Goal: Transaction & Acquisition: Obtain resource

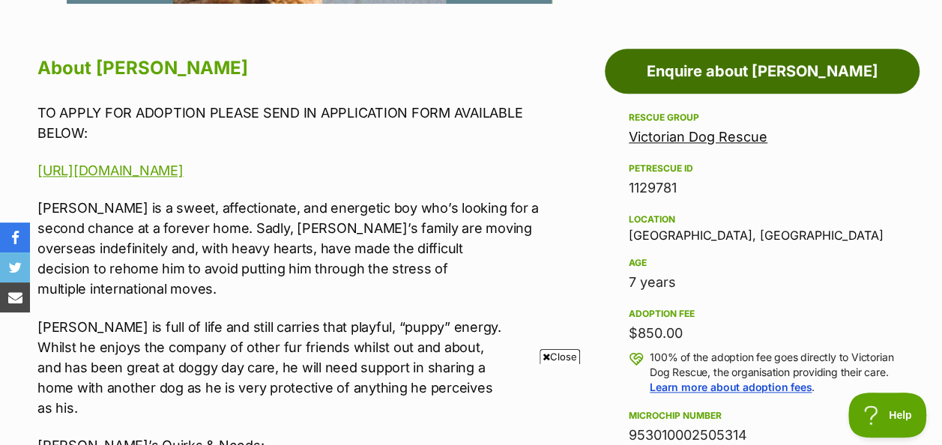
click at [735, 64] on link "Enquire about [PERSON_NAME]" at bounding box center [762, 71] width 315 height 45
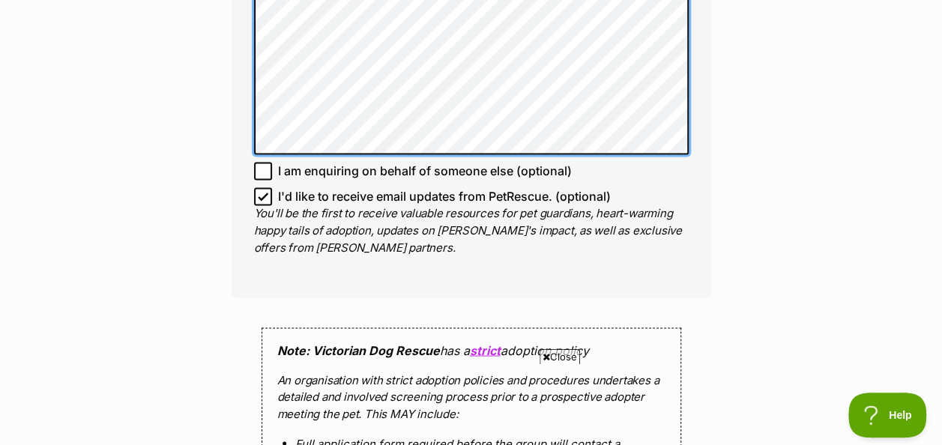
scroll to position [1163, 0]
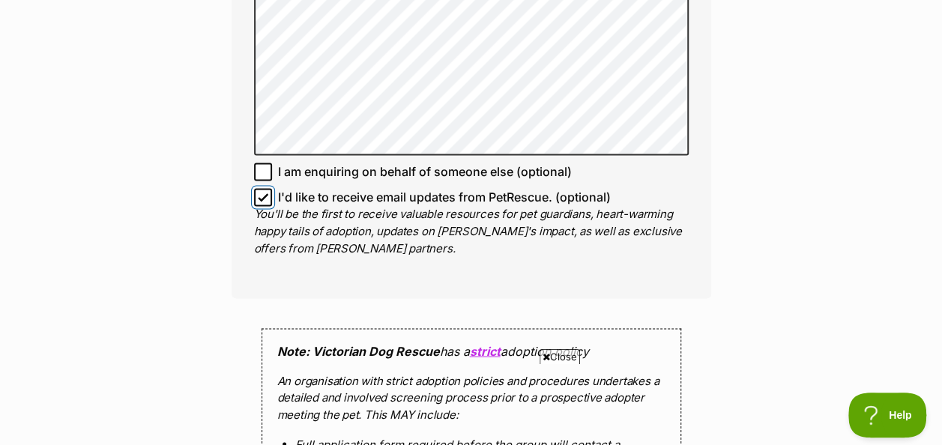
click at [264, 191] on input "I'd like to receive email updates from PetRescue. (optional)" at bounding box center [263, 197] width 18 height 18
checkbox input "false"
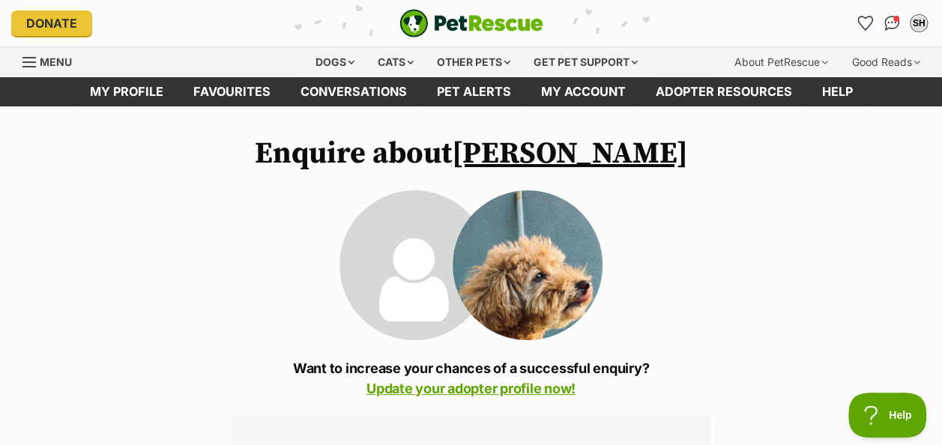
scroll to position [0, 0]
click at [342, 57] on div "Dogs" at bounding box center [335, 62] width 60 height 30
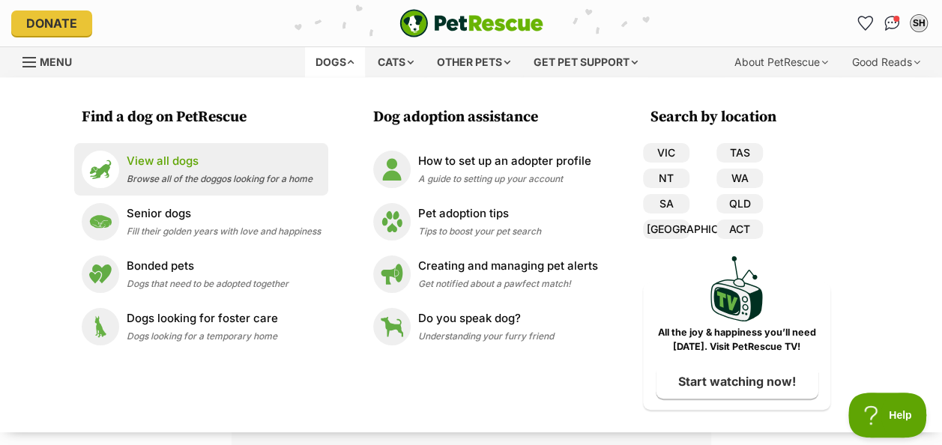
click at [257, 180] on span "Browse all of the doggos looking for a home" at bounding box center [220, 178] width 186 height 11
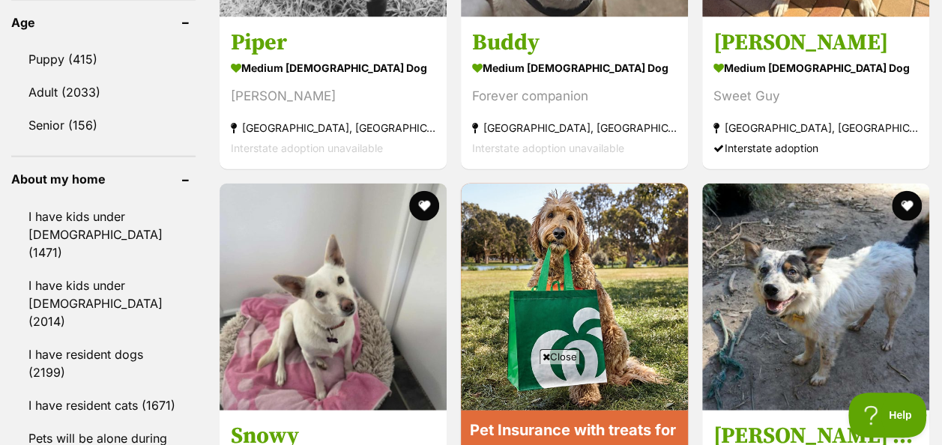
scroll to position [1665, 0]
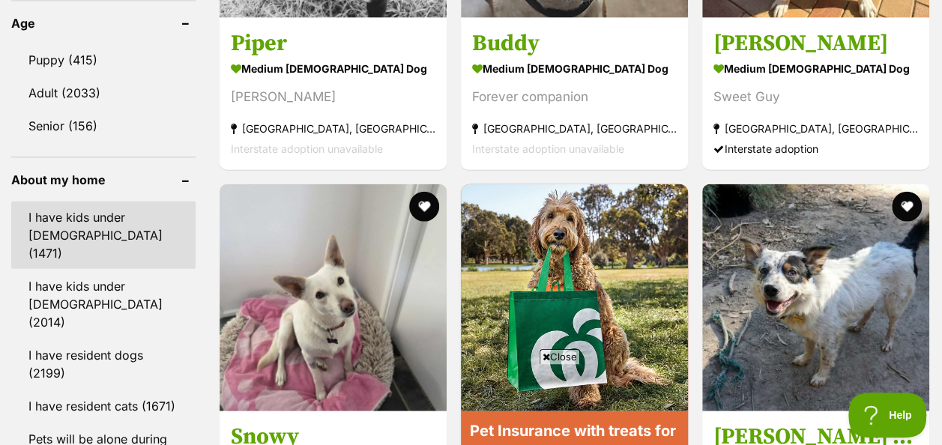
click at [124, 202] on link "I have kids under 5 years old (1471)" at bounding box center [103, 235] width 184 height 67
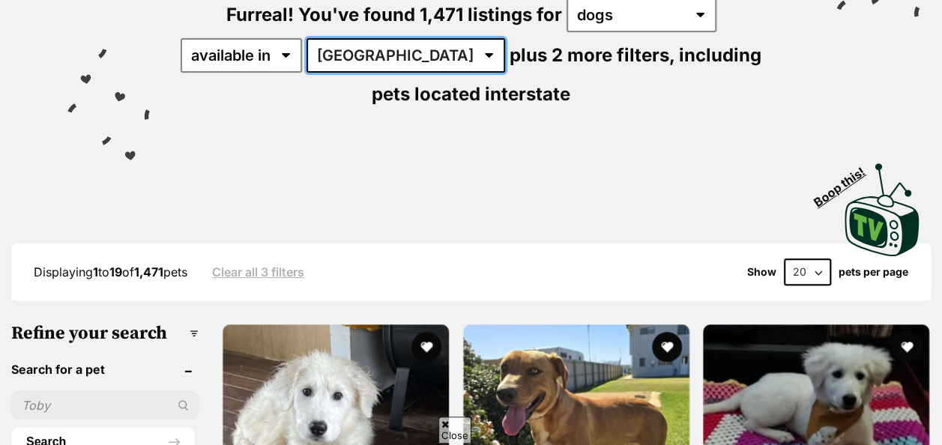
click at [375, 58] on select "Australia ACT NSW NT QLD SA TAS VIC WA" at bounding box center [406, 55] width 199 height 34
select select "VIC"
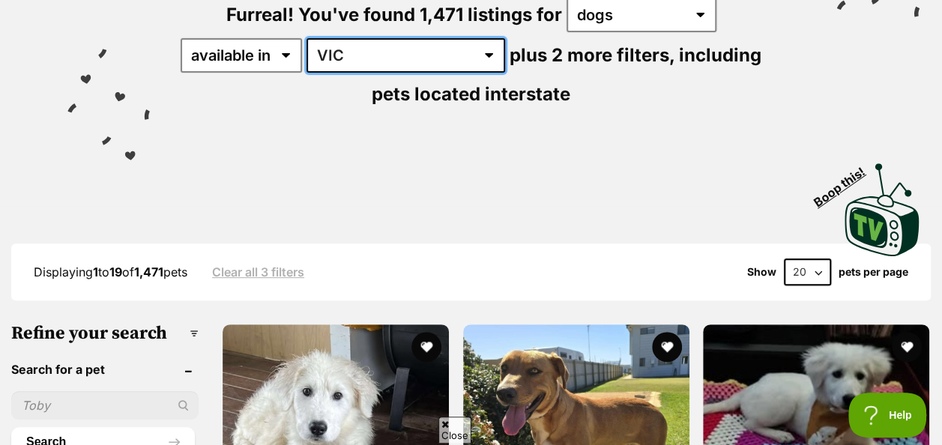
click at [307, 38] on select "Australia ACT NSW NT QLD SA TAS VIC WA" at bounding box center [406, 55] width 199 height 34
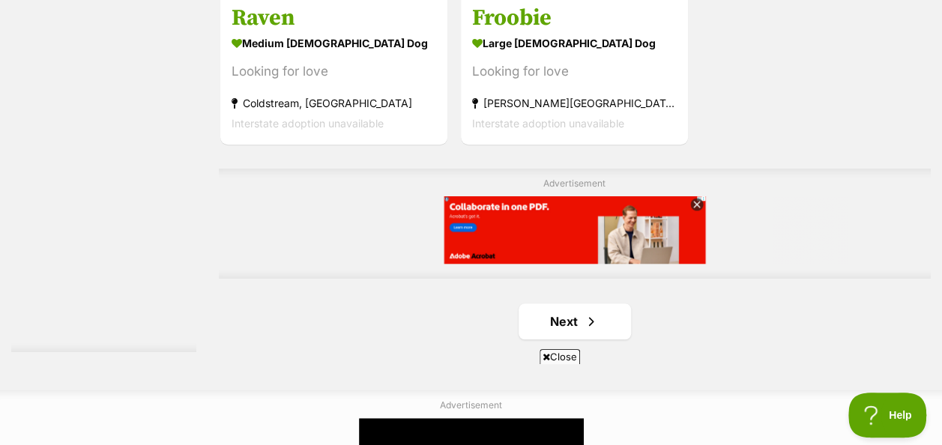
scroll to position [3493, 0]
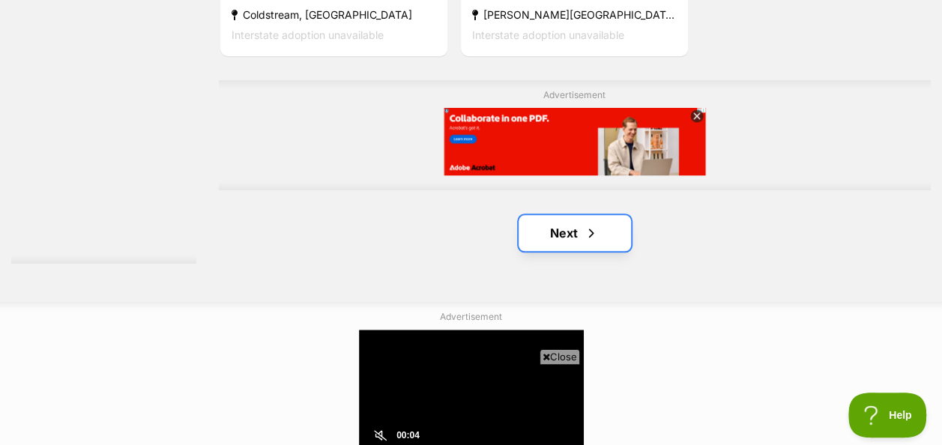
click at [579, 215] on link "Next" at bounding box center [575, 233] width 112 height 36
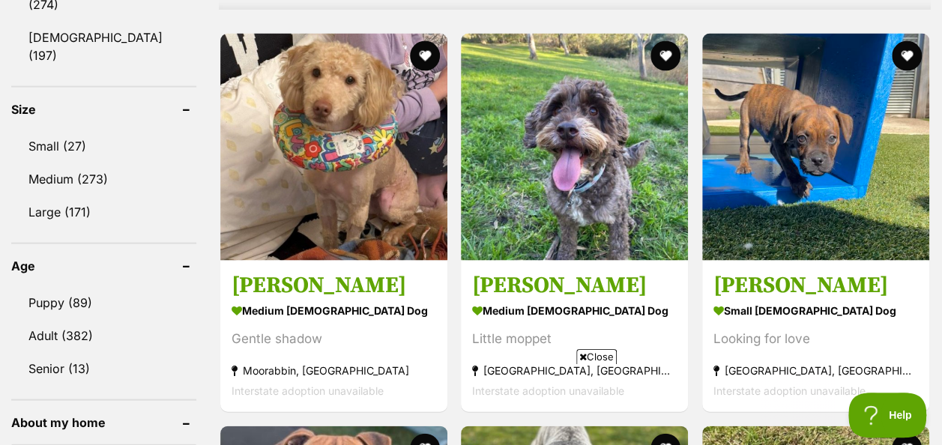
scroll to position [1421, 0]
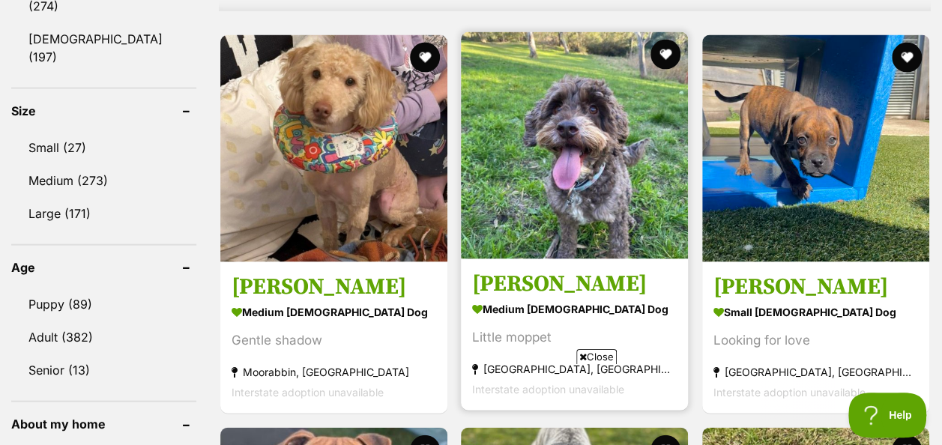
click at [583, 148] on img at bounding box center [574, 145] width 227 height 227
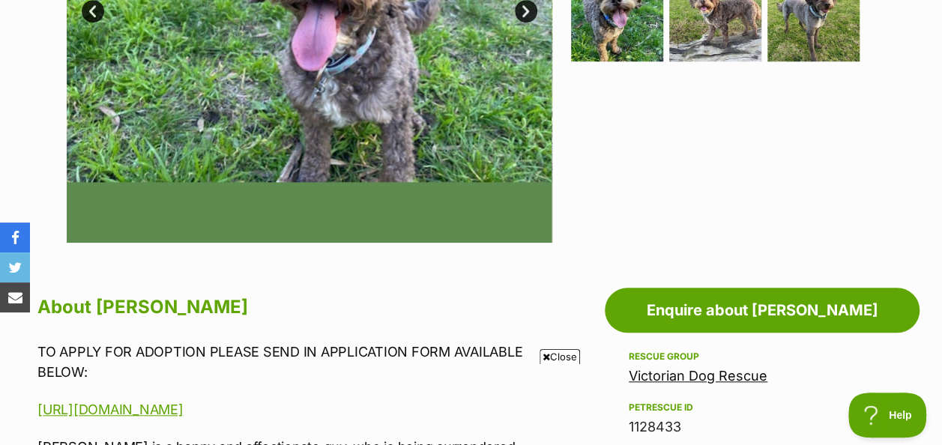
scroll to position [661, 0]
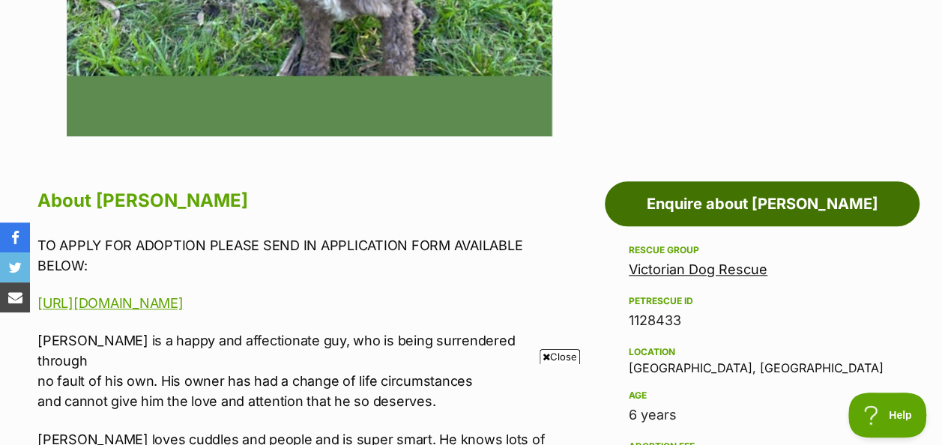
click at [747, 185] on link "Enquire about [PERSON_NAME]" at bounding box center [762, 203] width 315 height 45
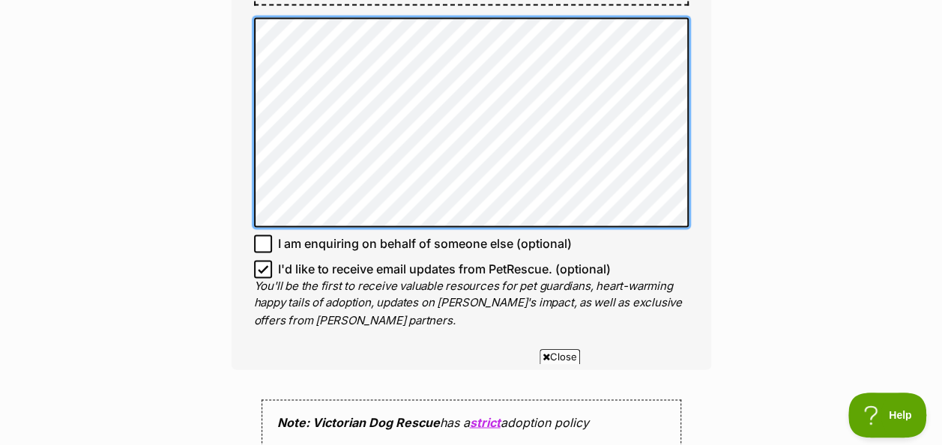
scroll to position [1105, 0]
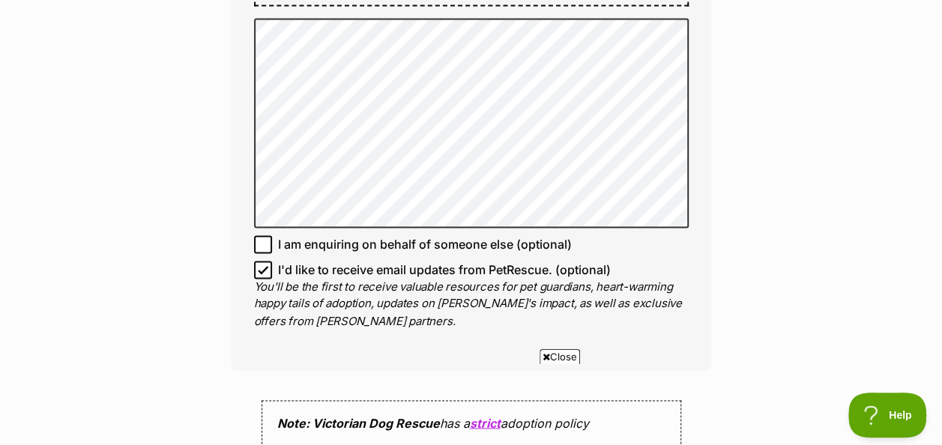
click at [277, 279] on label "I'd like to receive email updates from PetRescue. (optional)" at bounding box center [471, 270] width 435 height 18
click at [272, 279] on input "I'd like to receive email updates from PetRescue. (optional)" at bounding box center [263, 270] width 18 height 18
checkbox input "false"
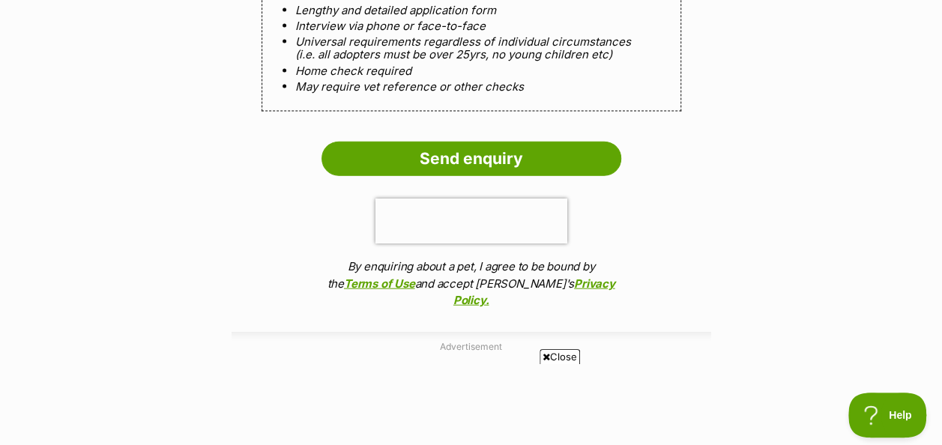
scroll to position [1639, 0]
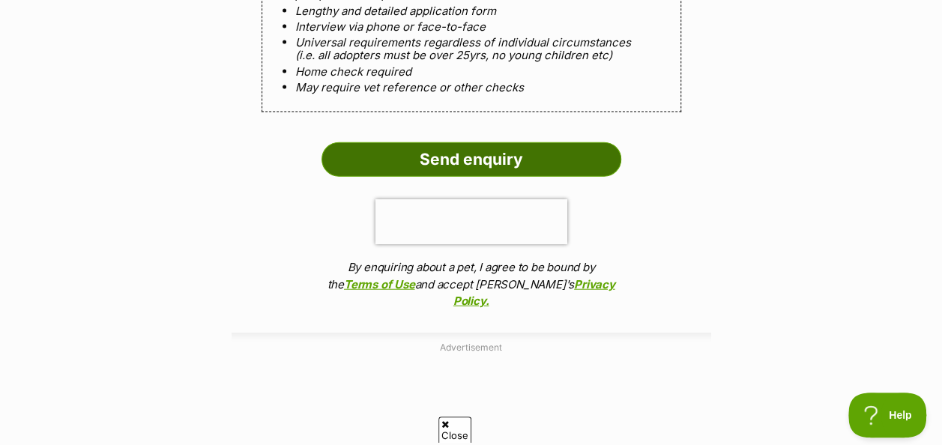
click at [496, 177] on input "Send enquiry" at bounding box center [472, 159] width 300 height 34
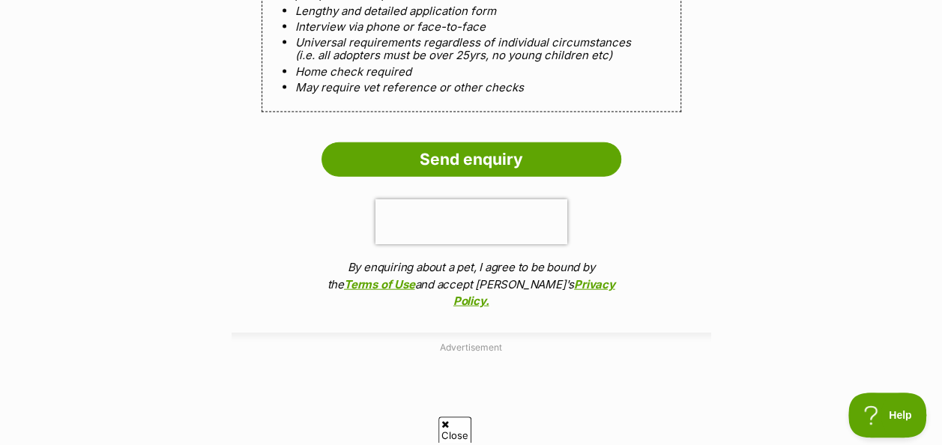
scroll to position [0, 0]
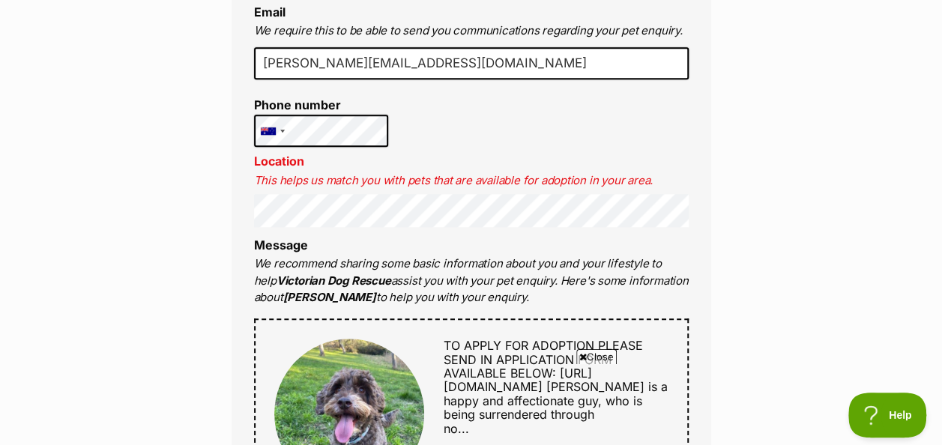
scroll to position [585, 0]
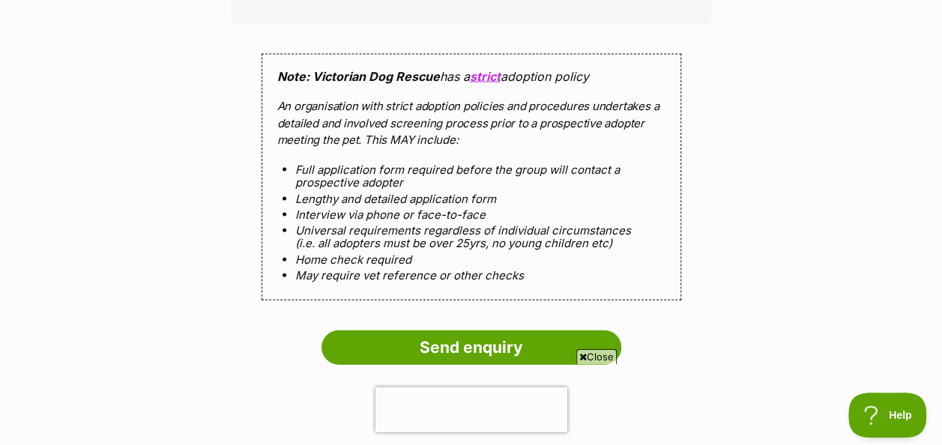
scroll to position [1722, 0]
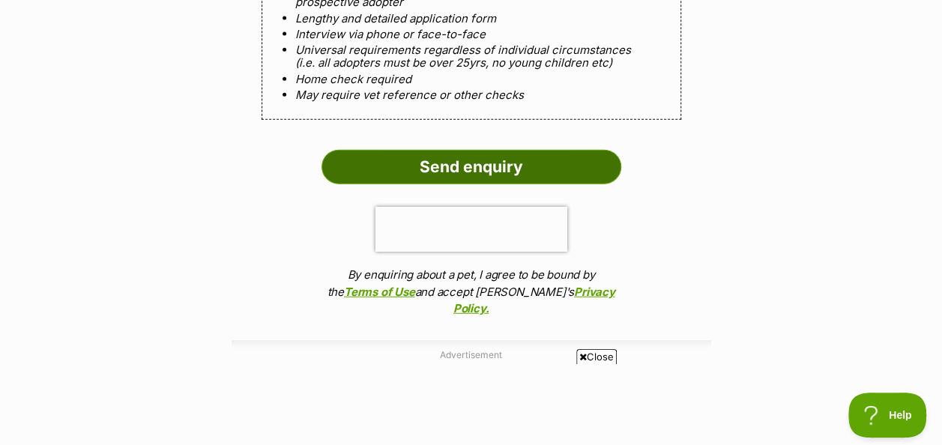
click at [427, 184] on input "Send enquiry" at bounding box center [472, 167] width 300 height 34
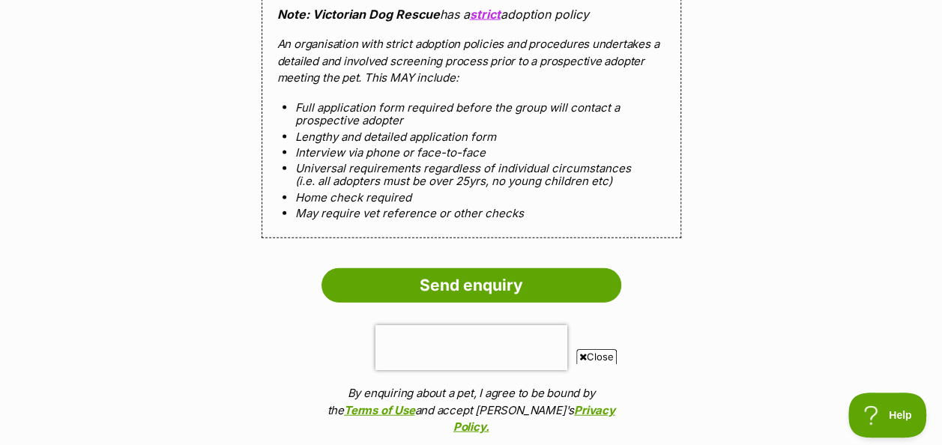
scroll to position [1606, 0]
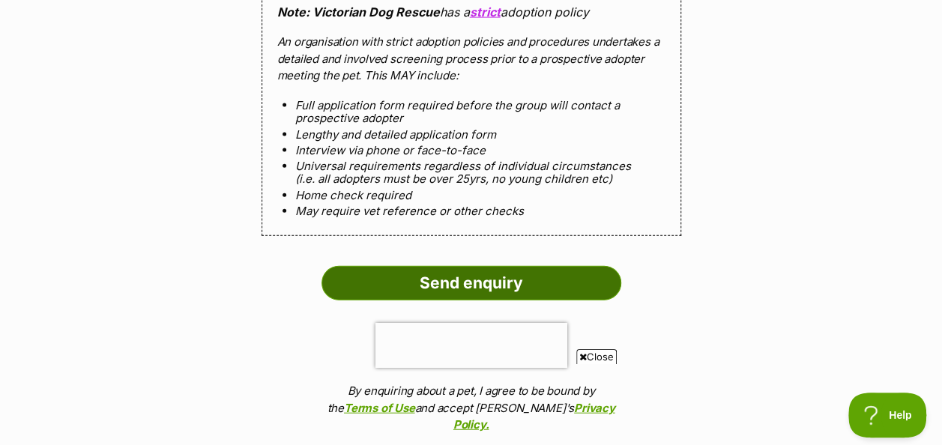
click at [404, 301] on input "Send enquiry" at bounding box center [472, 283] width 300 height 34
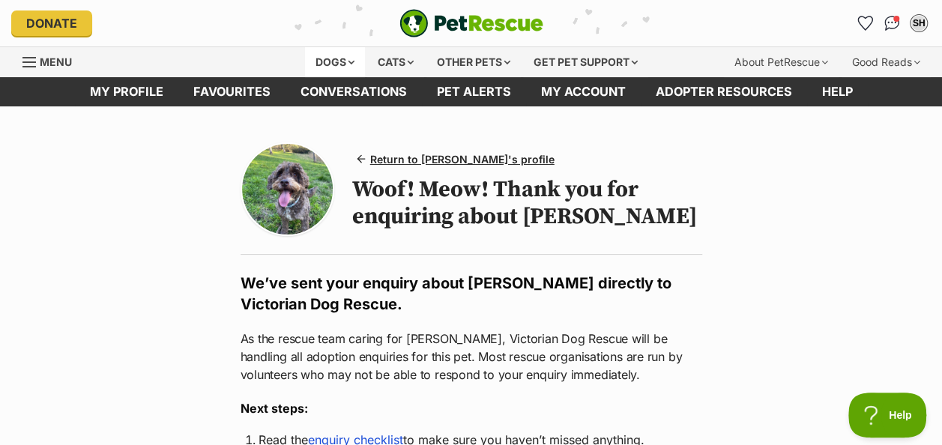
click at [339, 64] on div "Dogs" at bounding box center [335, 62] width 60 height 30
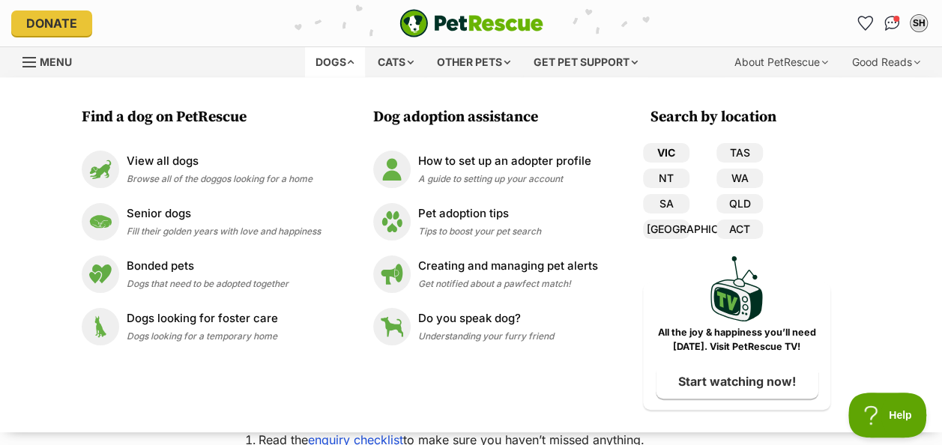
click at [667, 155] on link "VIC" at bounding box center [666, 152] width 46 height 19
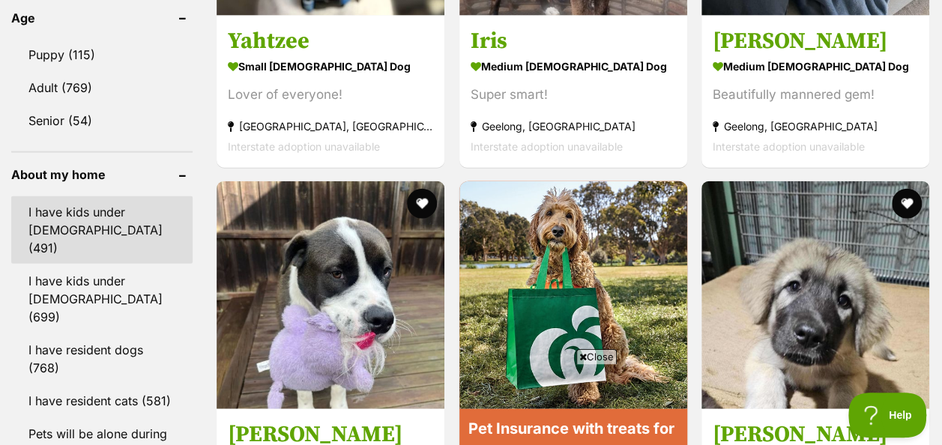
click at [143, 196] on link "I have kids under [DEMOGRAPHIC_DATA] (491)" at bounding box center [101, 229] width 181 height 67
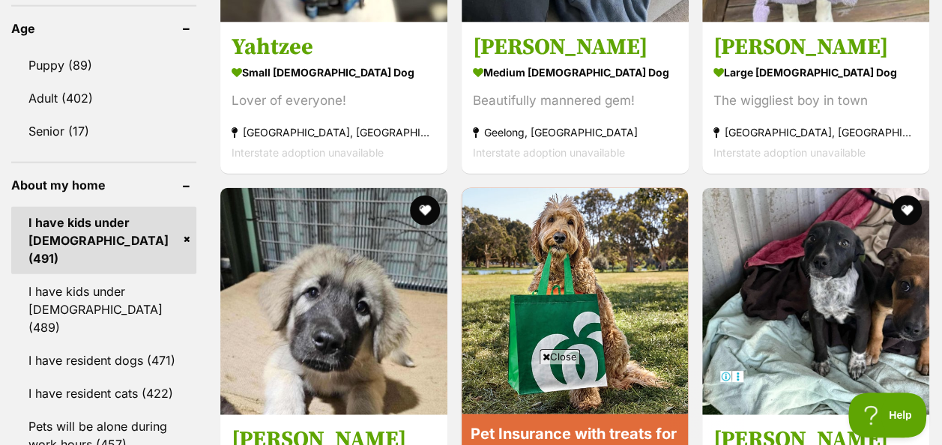
scroll to position [1660, 0]
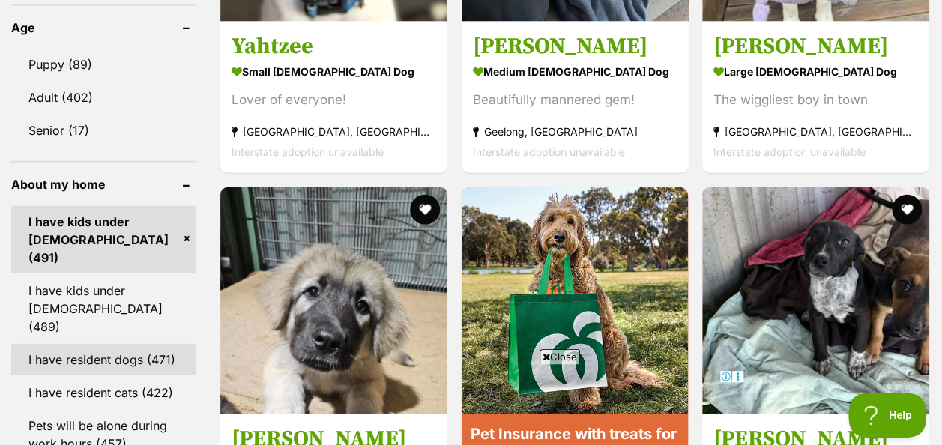
click at [142, 344] on link "I have resident dogs (471)" at bounding box center [103, 359] width 185 height 31
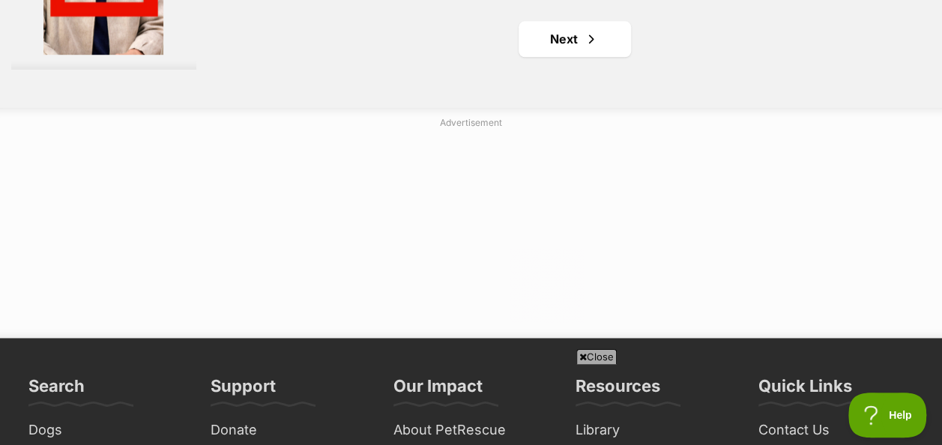
scroll to position [3685, 0]
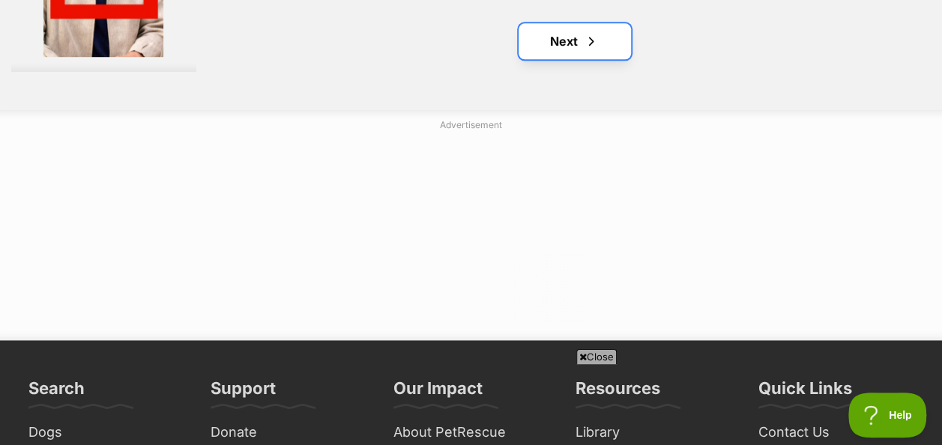
click at [581, 25] on link "Next" at bounding box center [575, 41] width 112 height 36
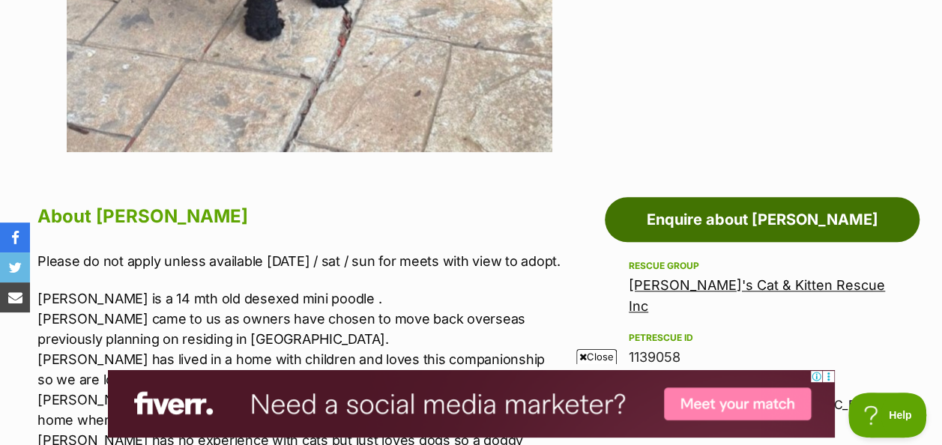
click at [717, 224] on link "Enquire about [PERSON_NAME]" at bounding box center [762, 219] width 315 height 45
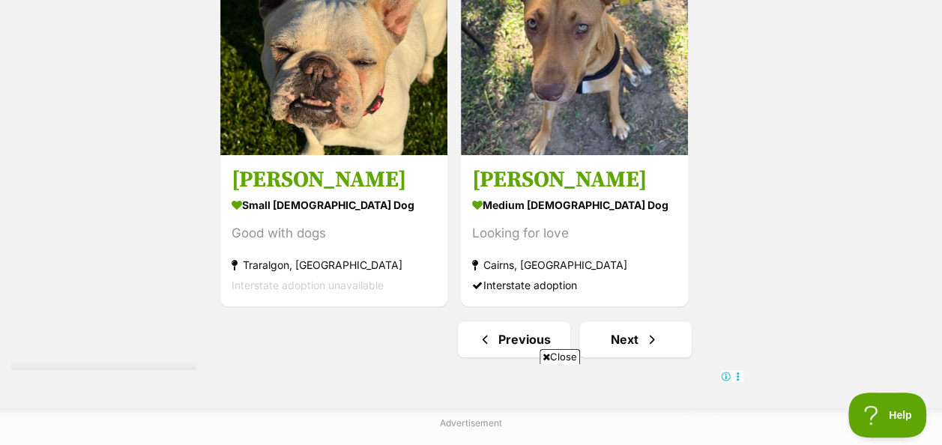
scroll to position [3386, 0]
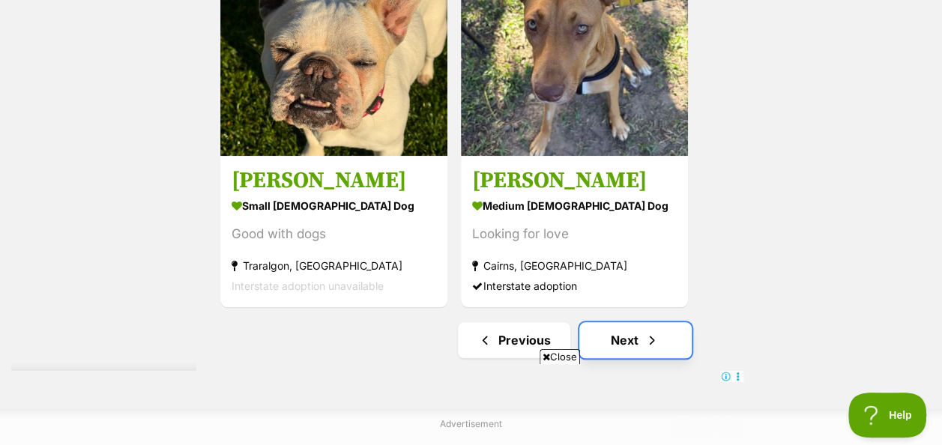
click at [648, 331] on span "Next page" at bounding box center [652, 340] width 15 height 18
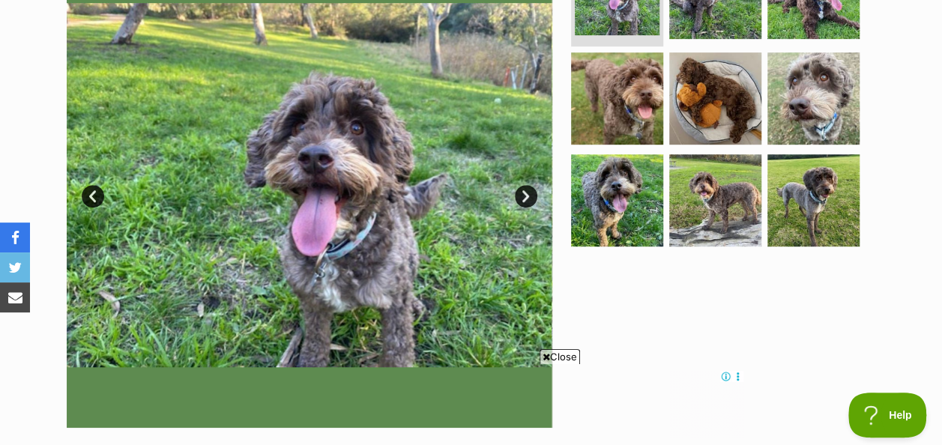
scroll to position [369, 0]
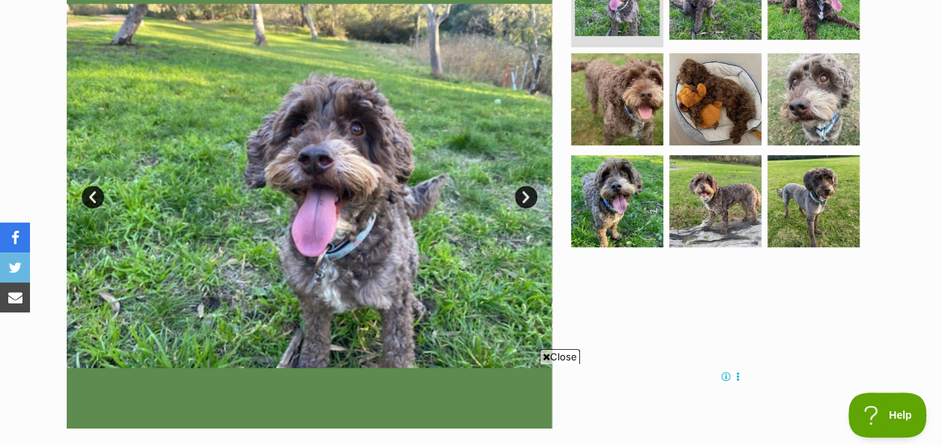
click at [520, 187] on link "Next" at bounding box center [526, 197] width 22 height 22
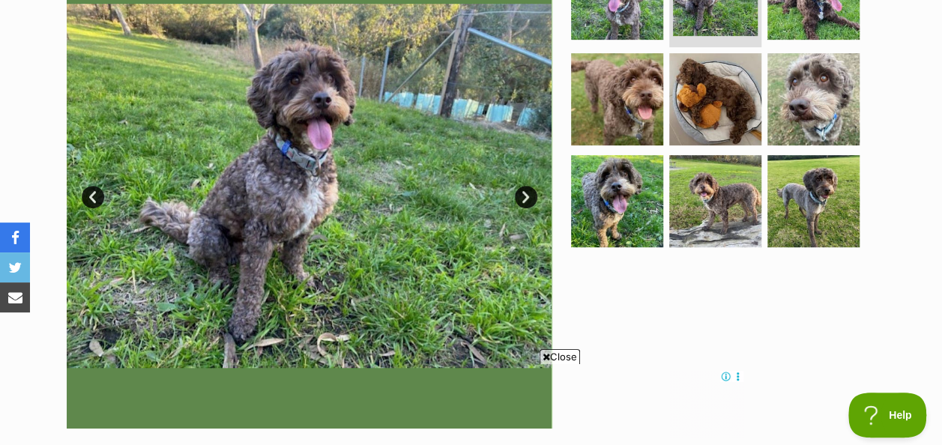
click at [520, 187] on link "Next" at bounding box center [526, 197] width 22 height 22
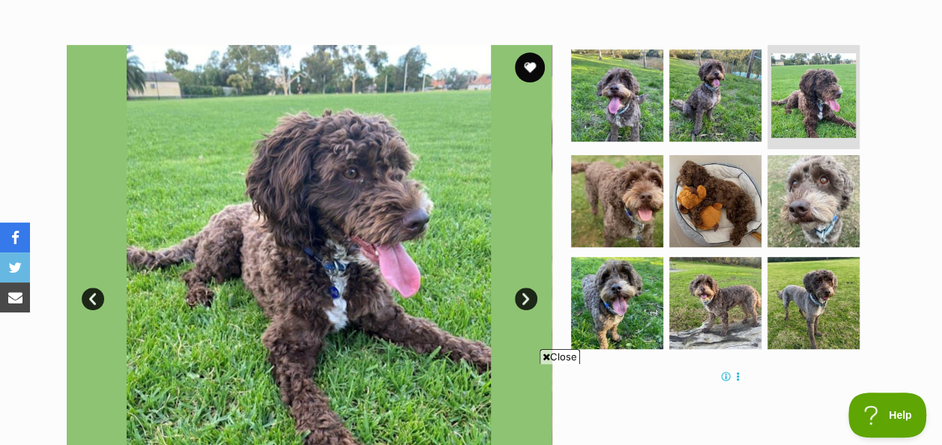
scroll to position [0, 0]
click at [550, 349] on span "Close" at bounding box center [560, 356] width 40 height 15
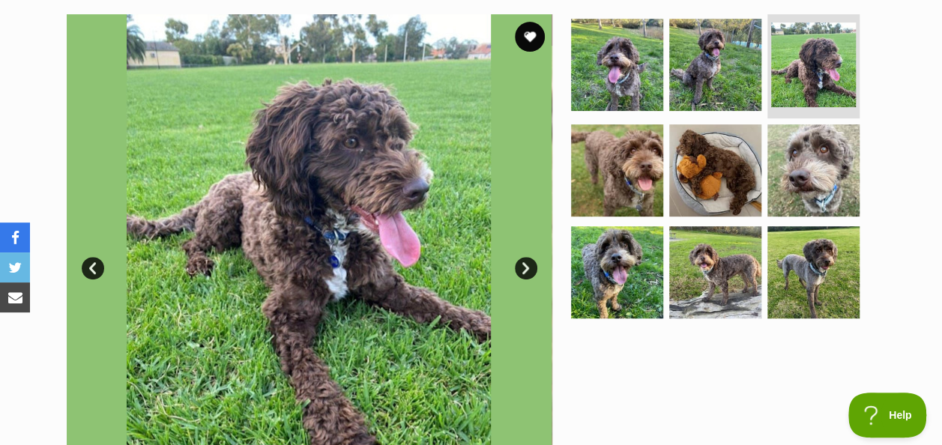
scroll to position [292, 0]
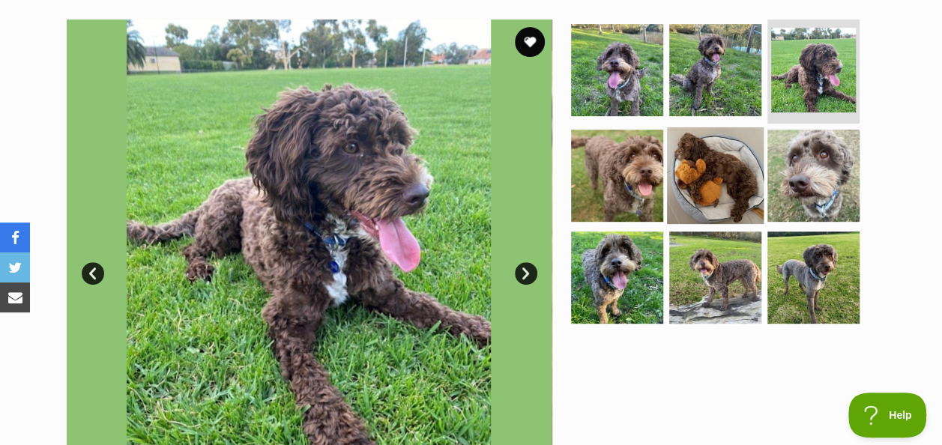
click at [721, 142] on img at bounding box center [715, 175] width 97 height 97
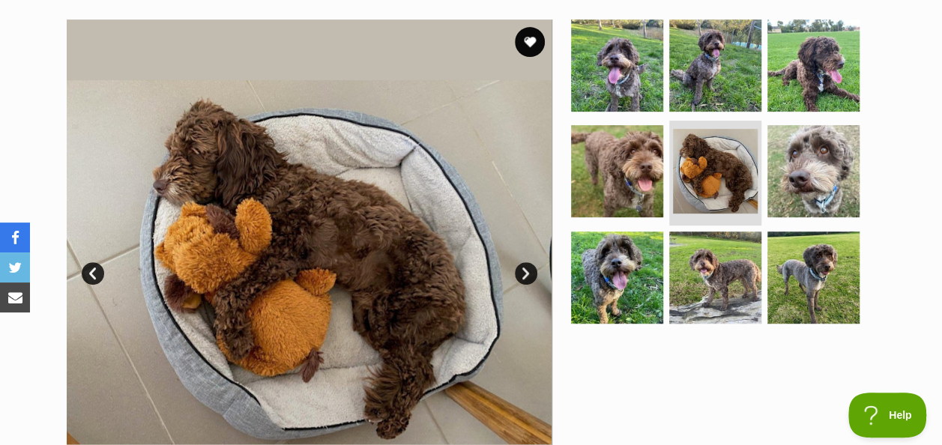
click at [531, 277] on link "Next" at bounding box center [526, 273] width 22 height 22
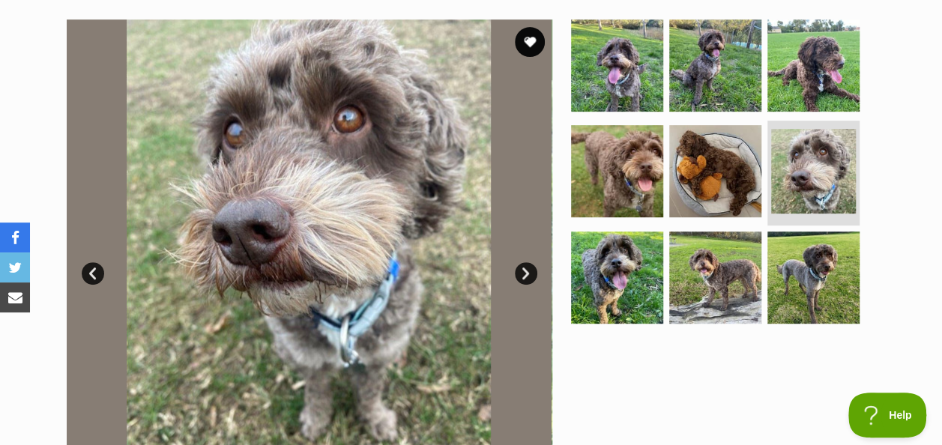
drag, startPoint x: 531, startPoint y: 277, endPoint x: 531, endPoint y: 320, distance: 43.5
click at [531, 320] on img at bounding box center [309, 262] width 486 height 486
click at [523, 266] on link "Next" at bounding box center [526, 273] width 22 height 22
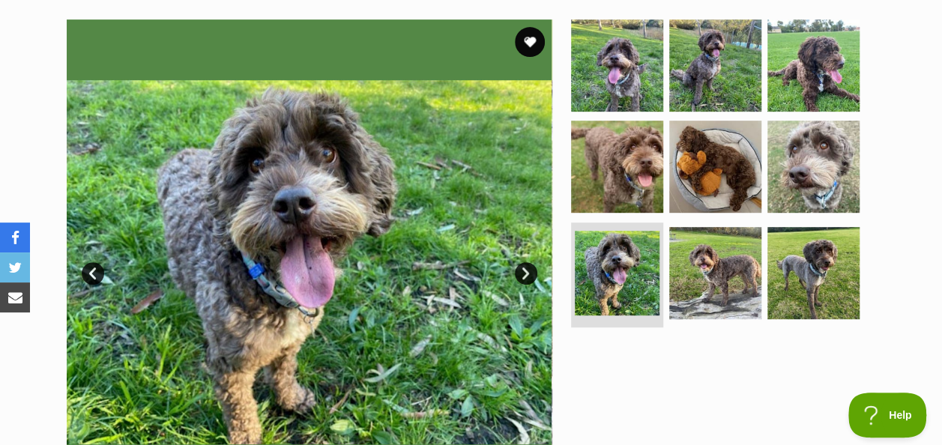
click at [523, 266] on link "Next" at bounding box center [526, 273] width 22 height 22
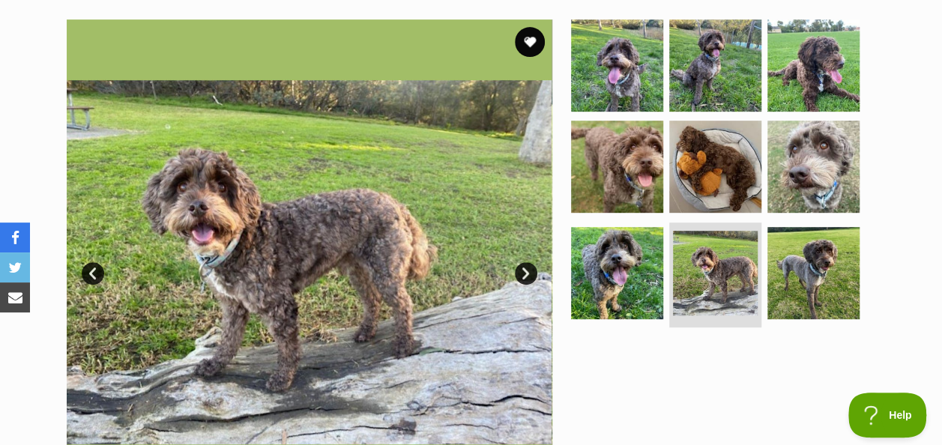
click at [523, 266] on link "Next" at bounding box center [526, 273] width 22 height 22
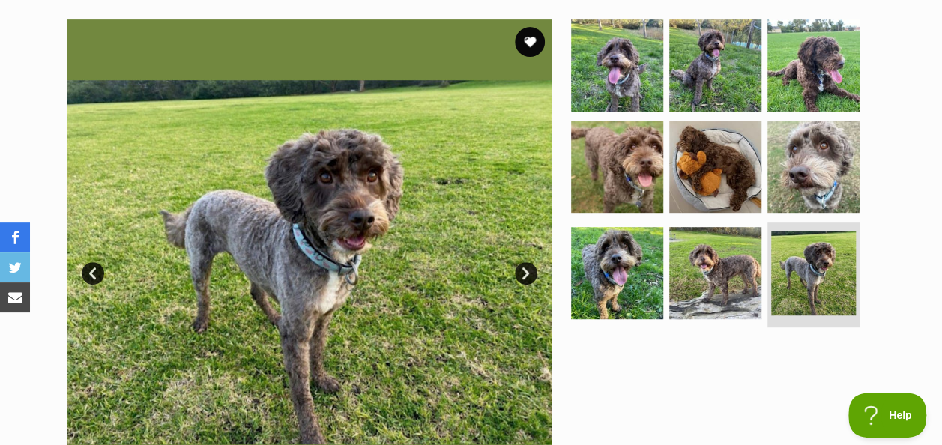
click at [523, 266] on link "Next" at bounding box center [526, 273] width 22 height 22
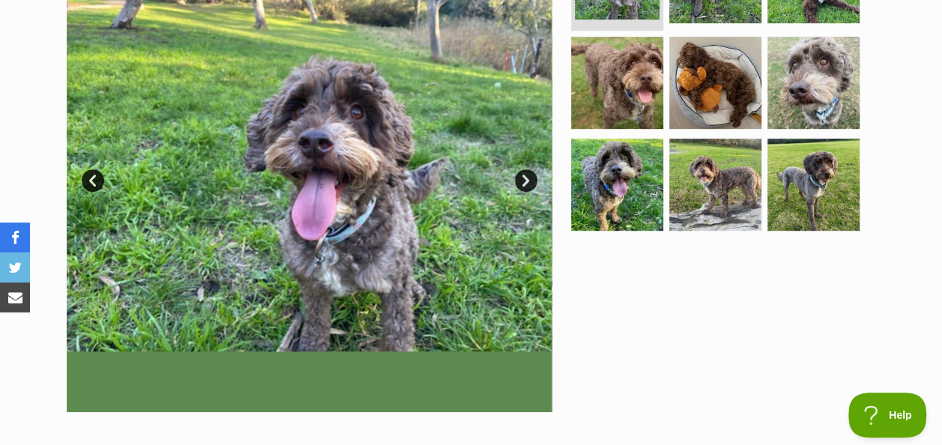
click at [526, 182] on link "Next" at bounding box center [526, 180] width 22 height 22
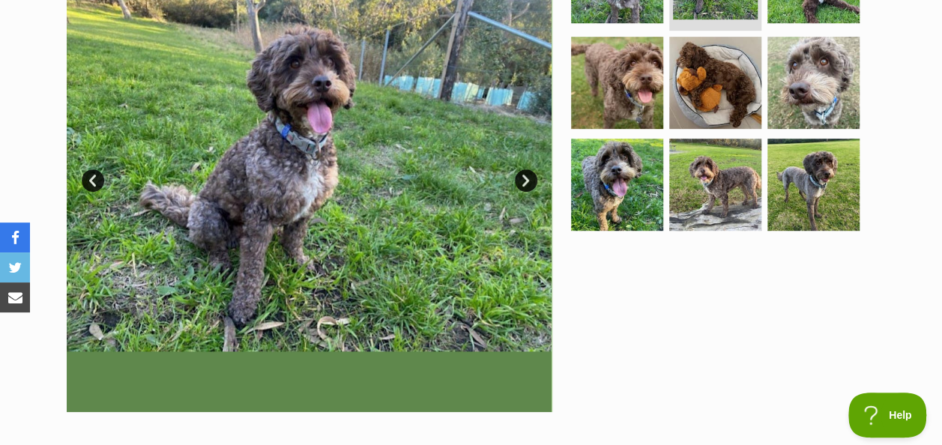
click at [526, 182] on link "Next" at bounding box center [526, 180] width 22 height 22
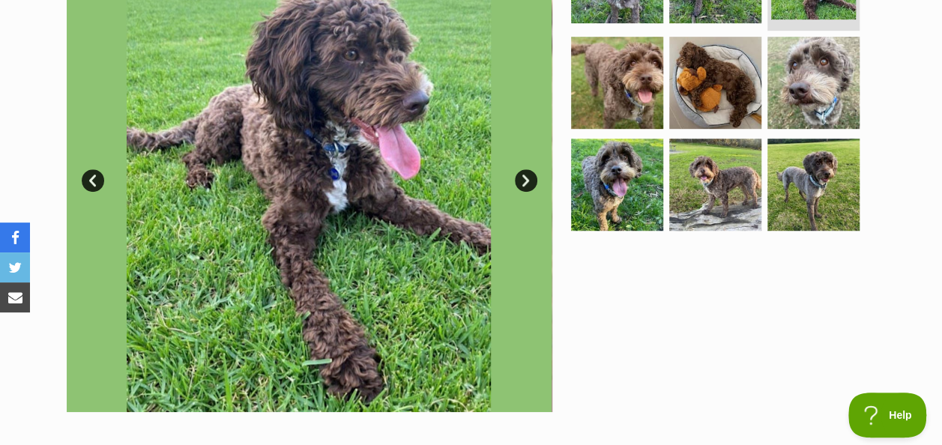
click at [526, 182] on link "Next" at bounding box center [526, 180] width 22 height 22
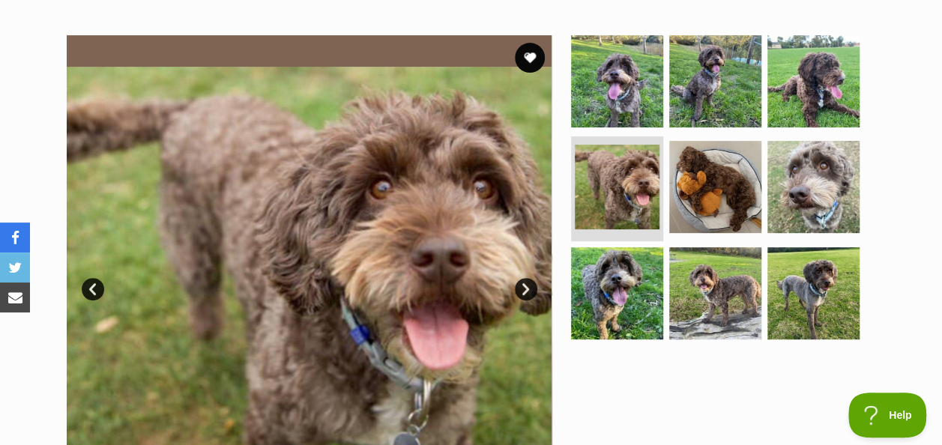
scroll to position [277, 0]
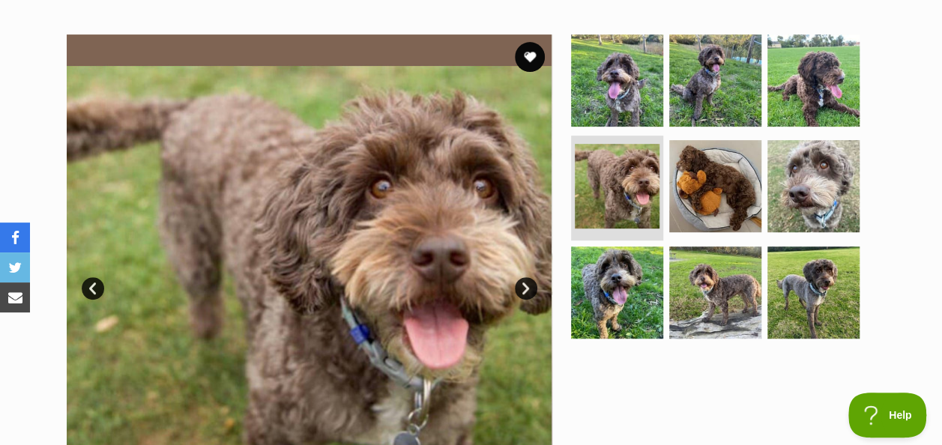
click at [527, 282] on link "Next" at bounding box center [526, 288] width 22 height 22
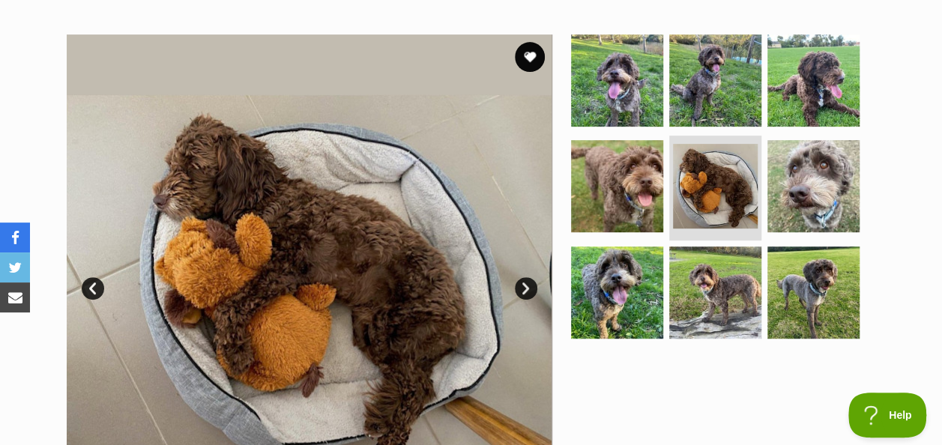
click at [527, 282] on link "Next" at bounding box center [526, 288] width 22 height 22
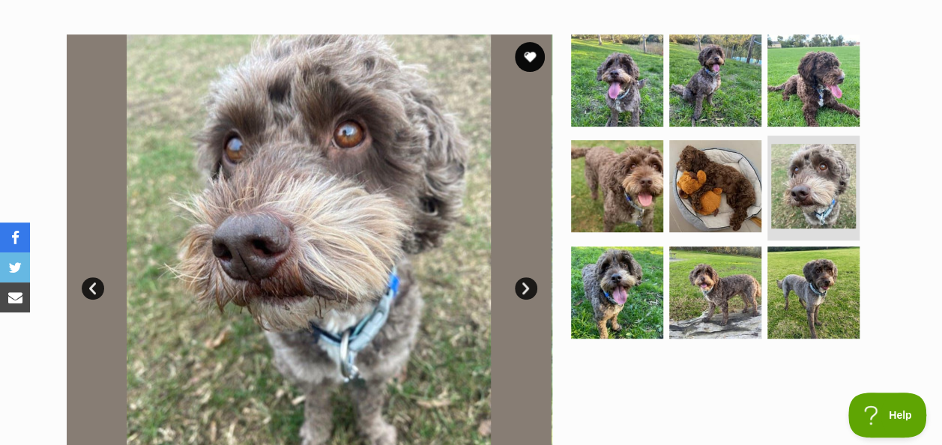
click at [527, 282] on link "Next" at bounding box center [526, 288] width 22 height 22
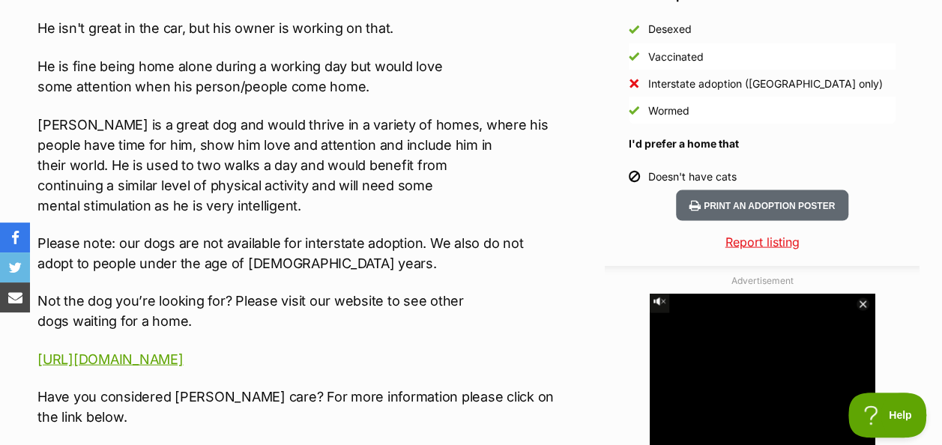
scroll to position [0, 0]
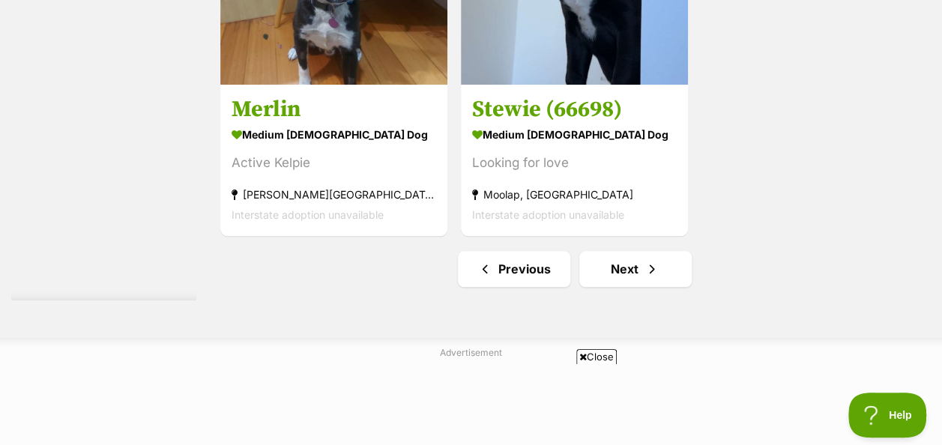
scroll to position [3597, 0]
click at [627, 251] on link "Next" at bounding box center [635, 269] width 112 height 36
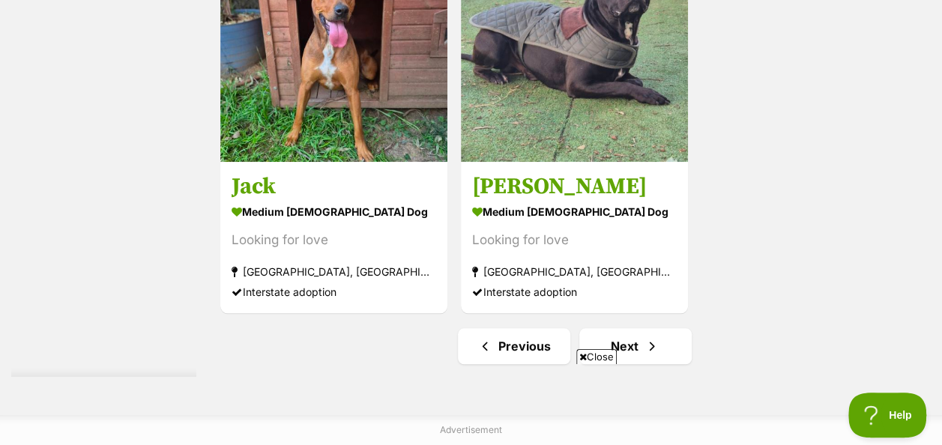
scroll to position [3378, 0]
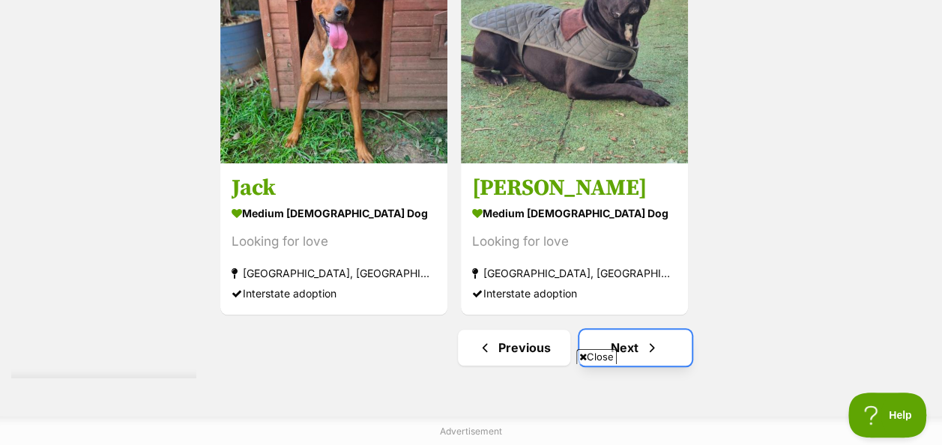
click at [645, 339] on span "Next page" at bounding box center [652, 348] width 15 height 18
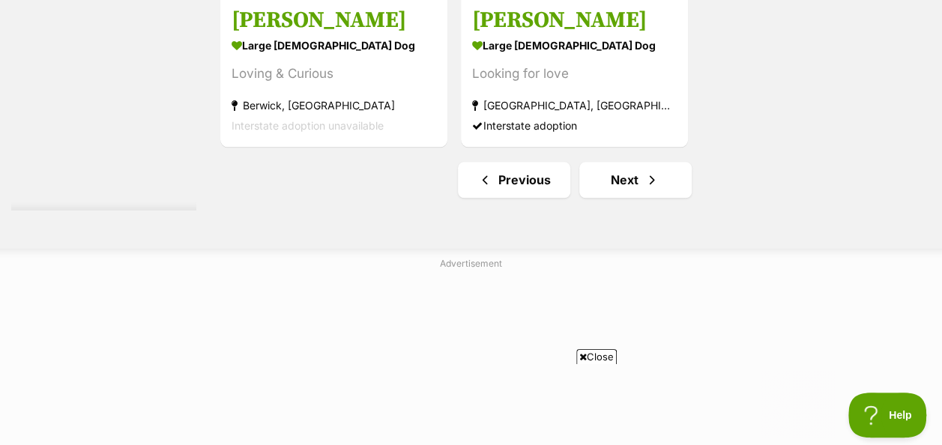
scroll to position [3568, 0]
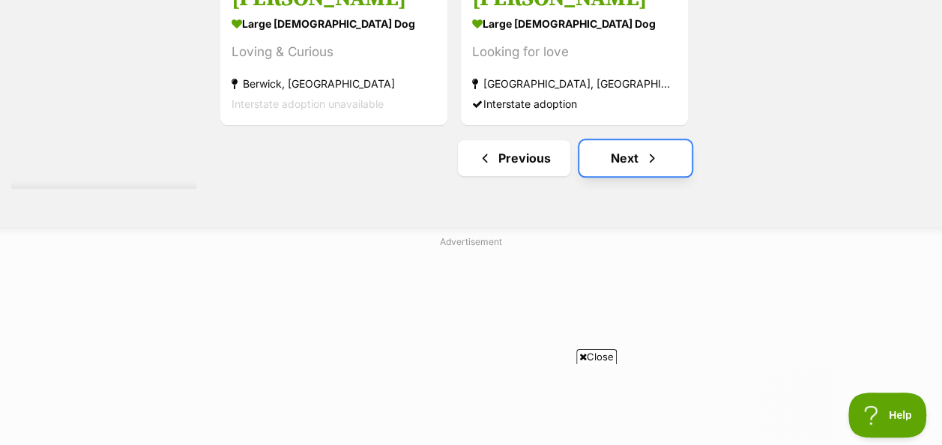
click at [636, 140] on link "Next" at bounding box center [635, 158] width 112 height 36
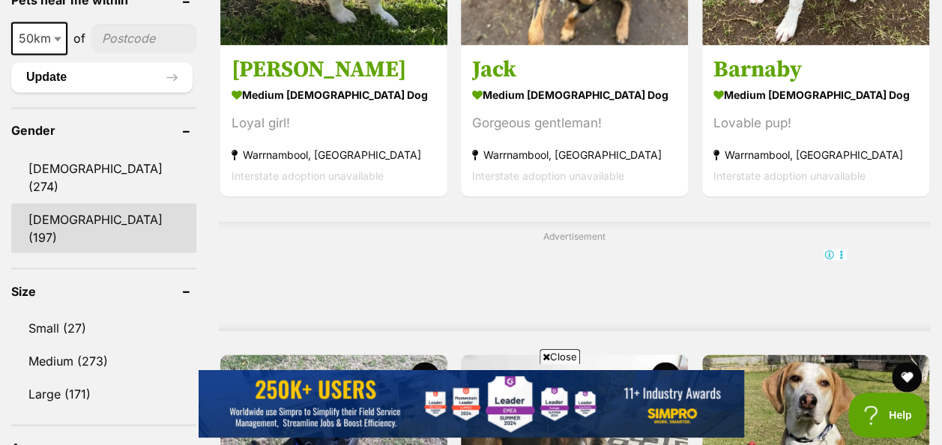
scroll to position [1240, 0]
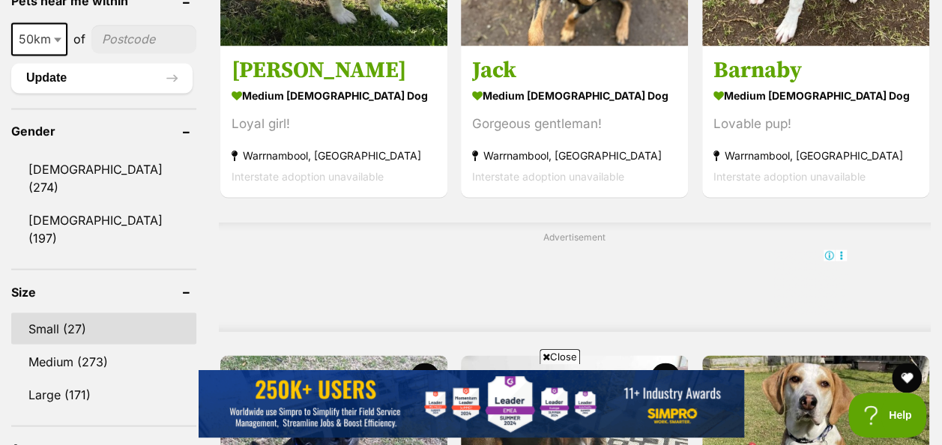
click at [76, 313] on link "Small (27)" at bounding box center [103, 328] width 185 height 31
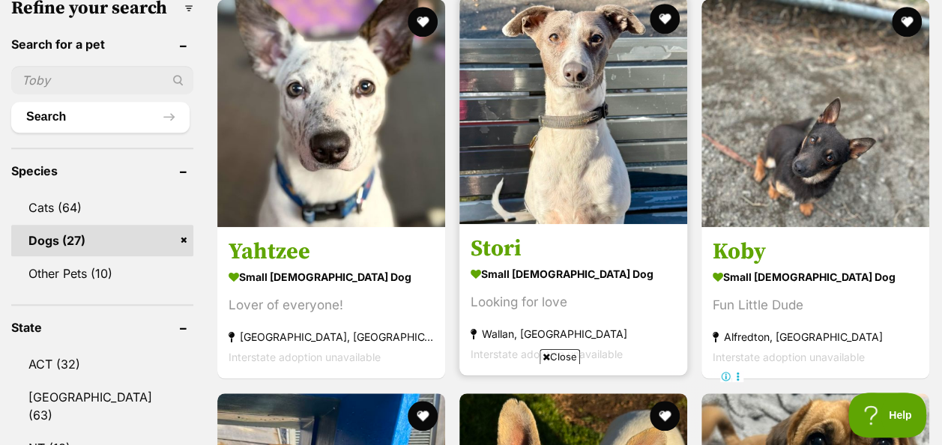
scroll to position [585, 0]
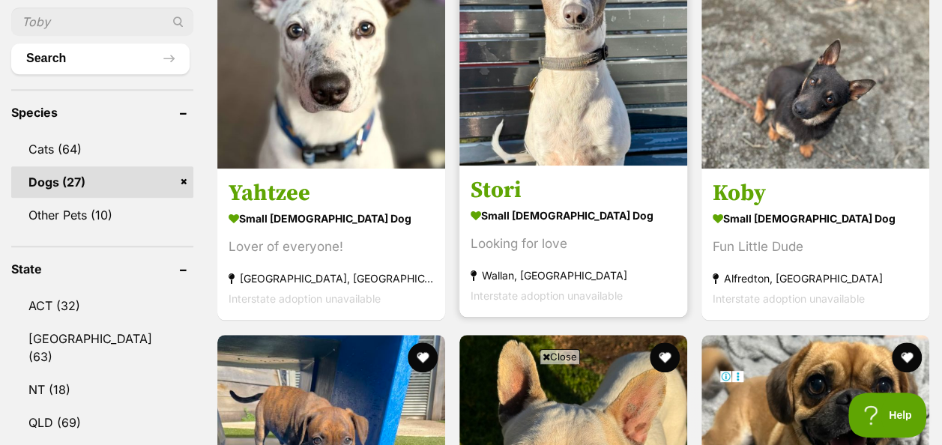
click at [553, 116] on img at bounding box center [574, 52] width 228 height 228
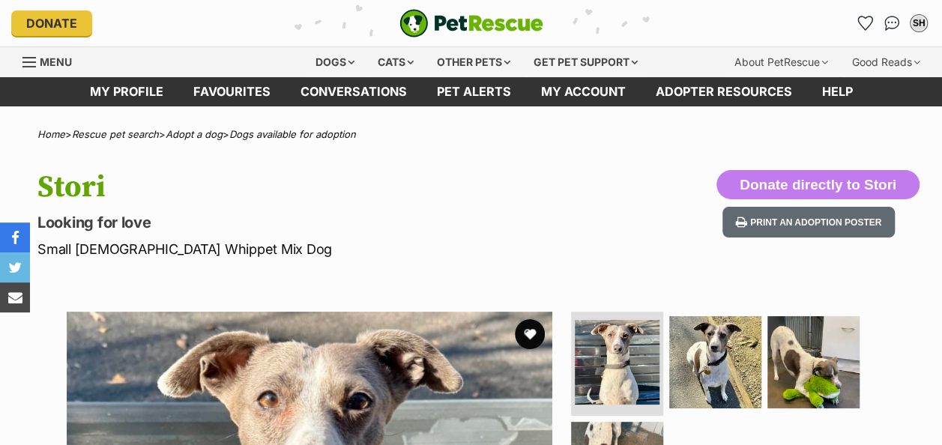
drag, startPoint x: 0, startPoint y: 0, endPoint x: 396, endPoint y: 222, distance: 453.7
click at [396, 222] on p "Looking for love" at bounding box center [306, 222] width 538 height 21
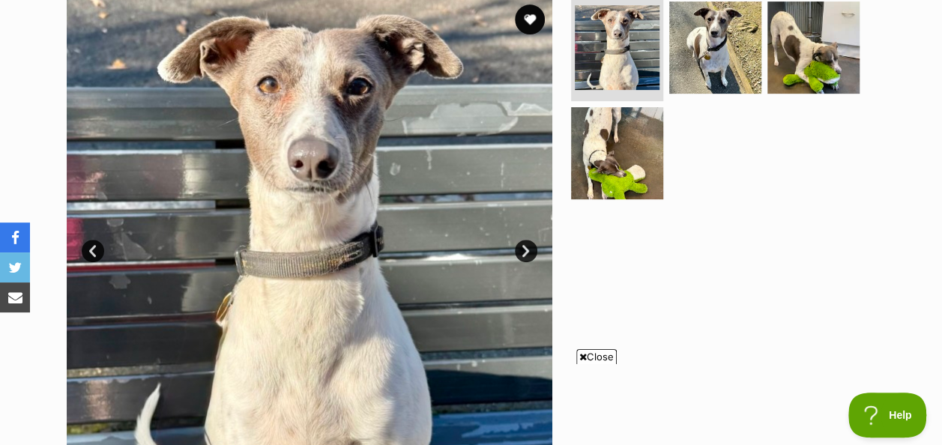
scroll to position [296, 0]
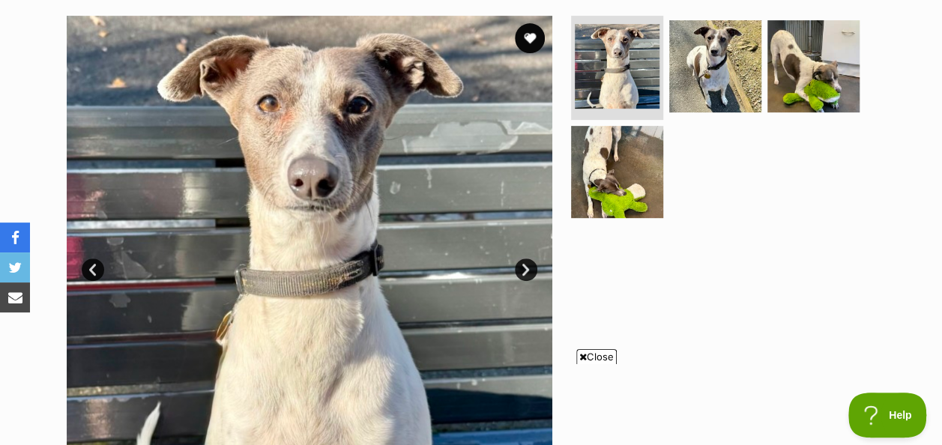
click at [526, 274] on link "Next" at bounding box center [526, 270] width 22 height 22
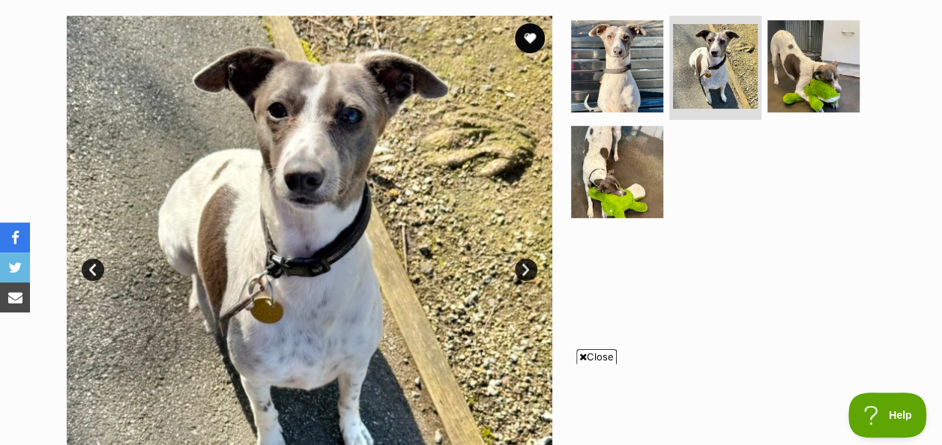
click at [526, 274] on link "Next" at bounding box center [526, 270] width 22 height 22
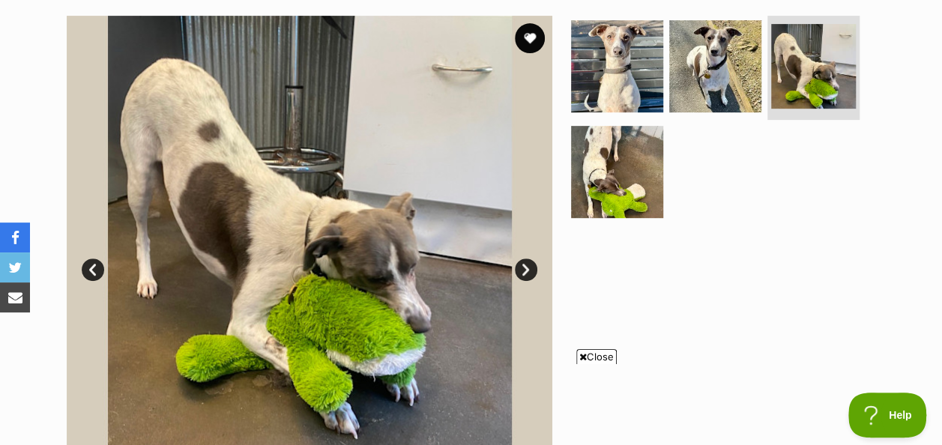
click at [526, 274] on link "Next" at bounding box center [526, 270] width 22 height 22
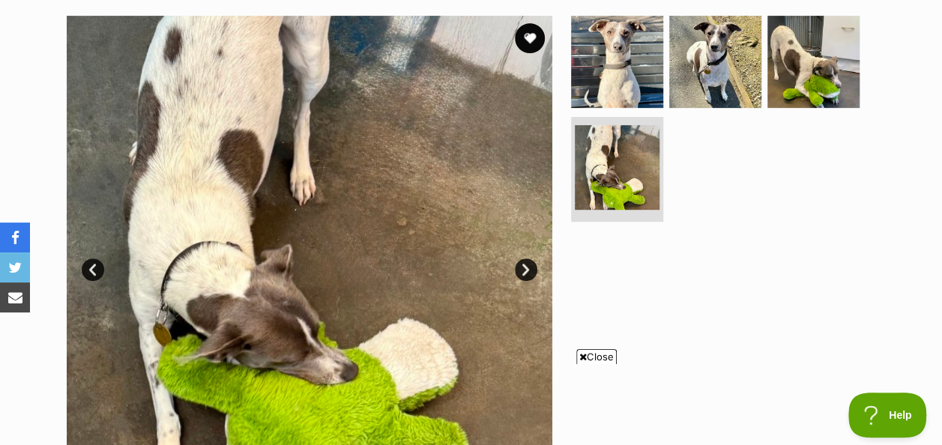
click at [526, 274] on link "Next" at bounding box center [526, 270] width 22 height 22
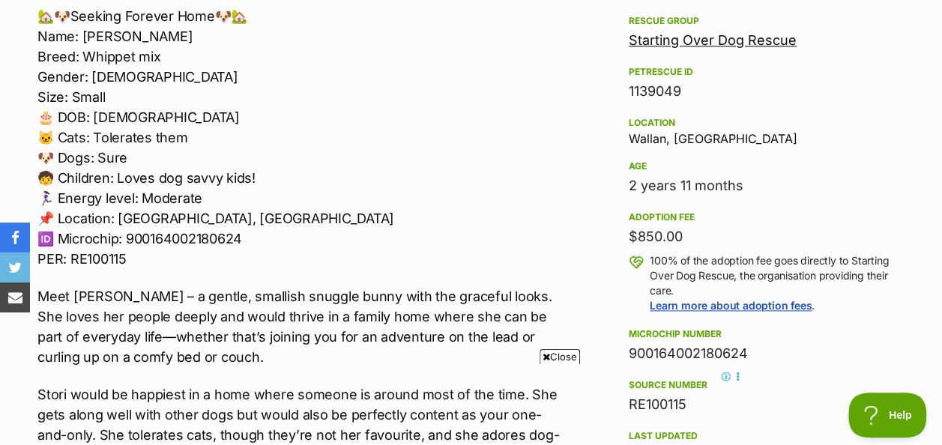
scroll to position [890, 0]
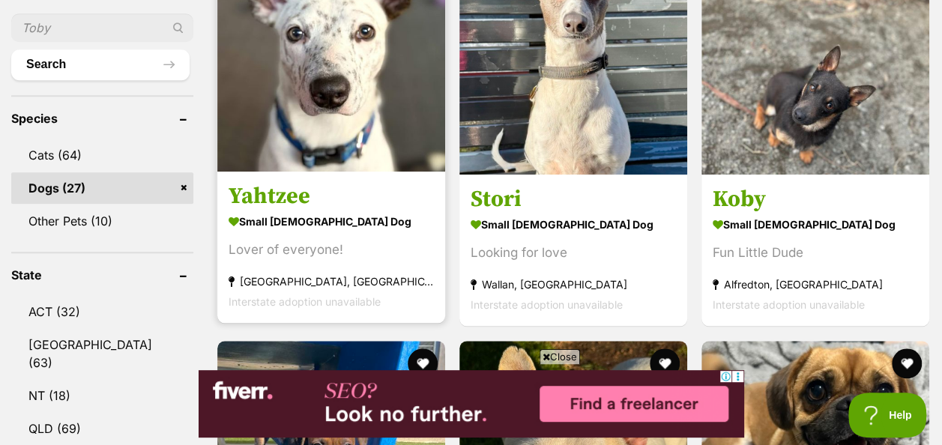
scroll to position [579, 0]
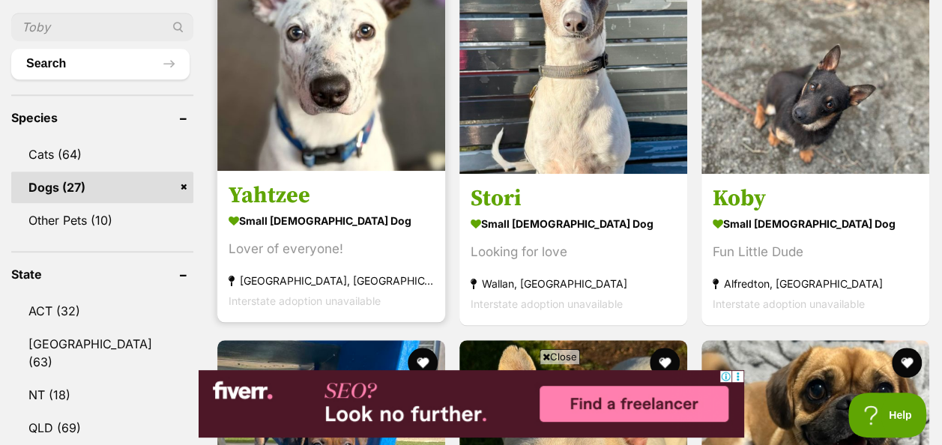
click at [289, 117] on img at bounding box center [331, 57] width 228 height 228
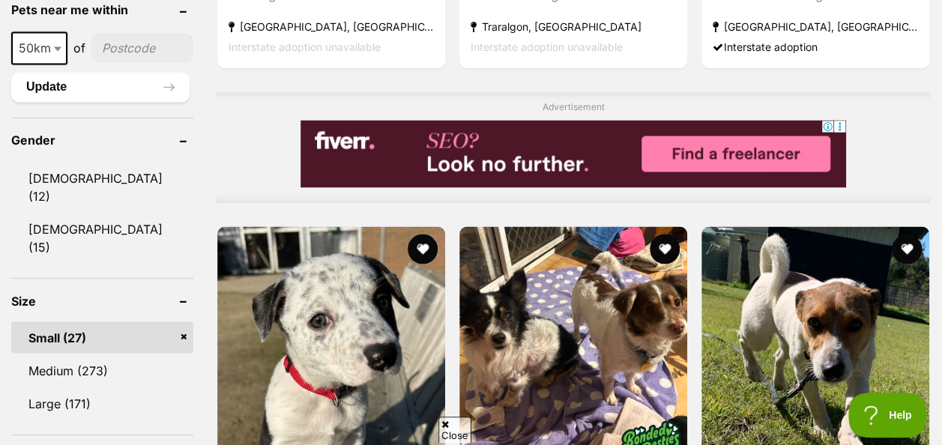
scroll to position [1229, 0]
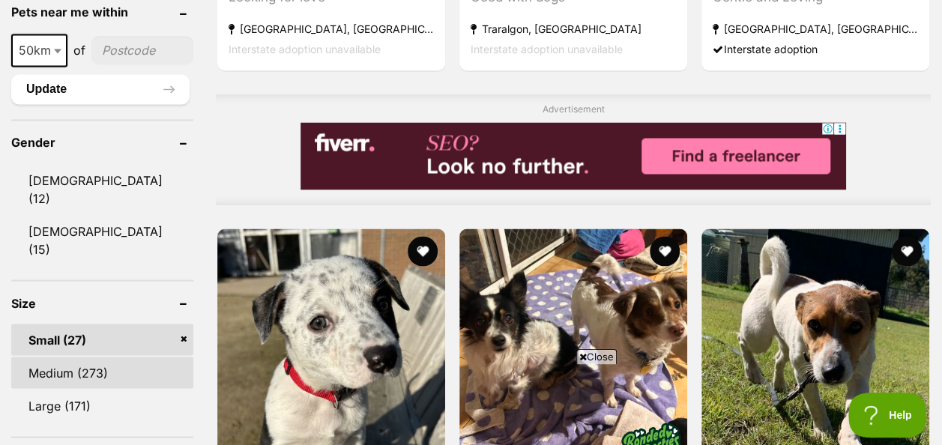
click at [95, 357] on link "Medium (273)" at bounding box center [102, 372] width 182 height 31
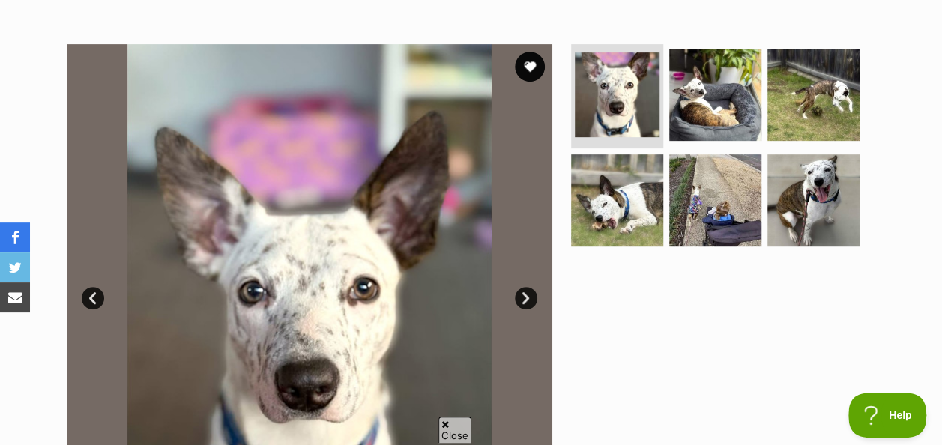
click at [524, 287] on link "Next" at bounding box center [526, 298] width 22 height 22
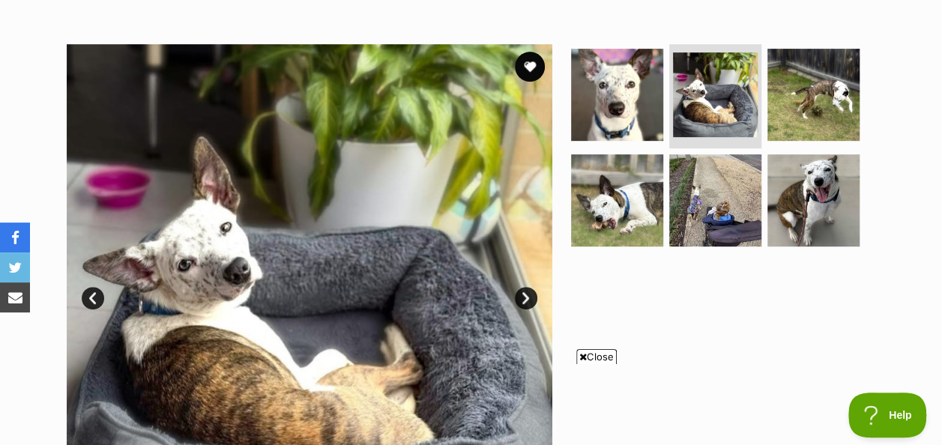
click at [524, 287] on link "Next" at bounding box center [526, 298] width 22 height 22
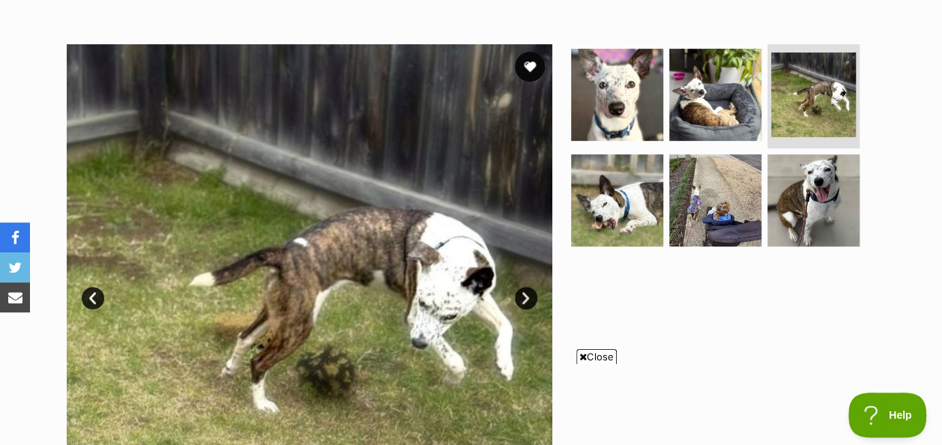
click at [524, 287] on link "Next" at bounding box center [526, 298] width 22 height 22
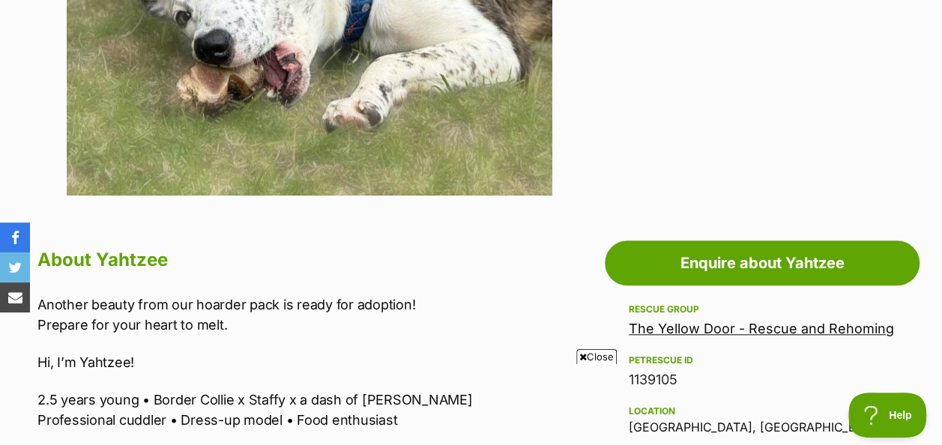
scroll to position [402, 0]
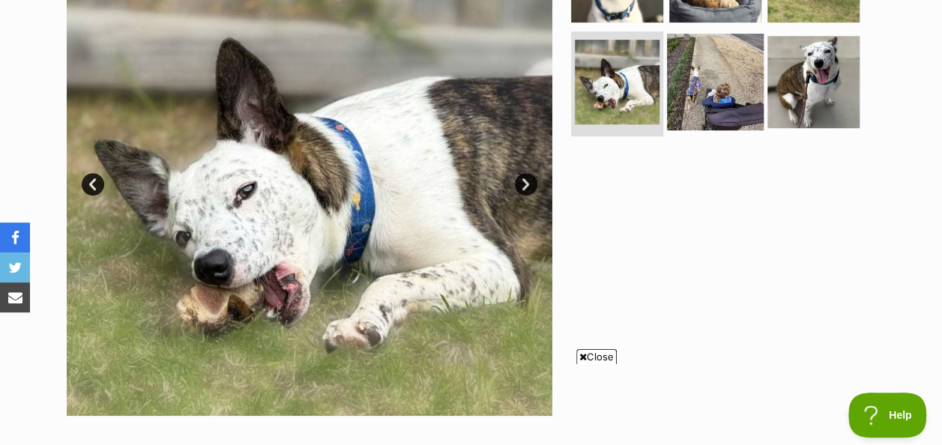
click at [707, 70] on img at bounding box center [715, 82] width 97 height 97
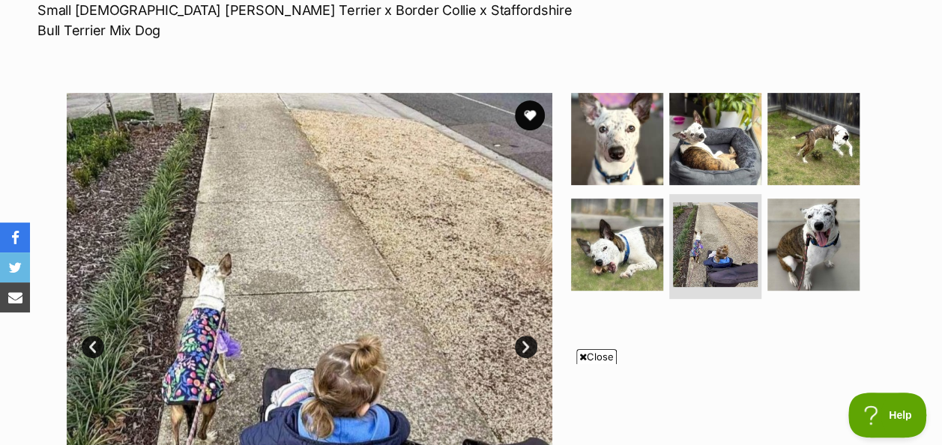
scroll to position [240, 0]
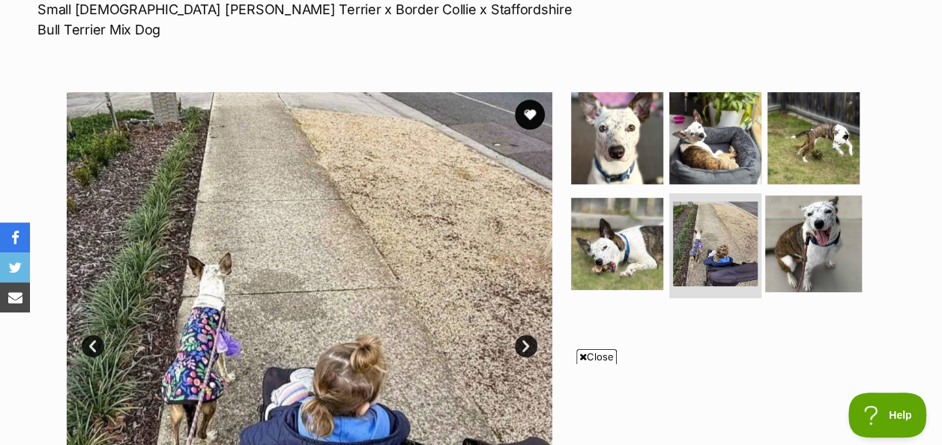
click at [836, 226] on img at bounding box center [813, 244] width 97 height 97
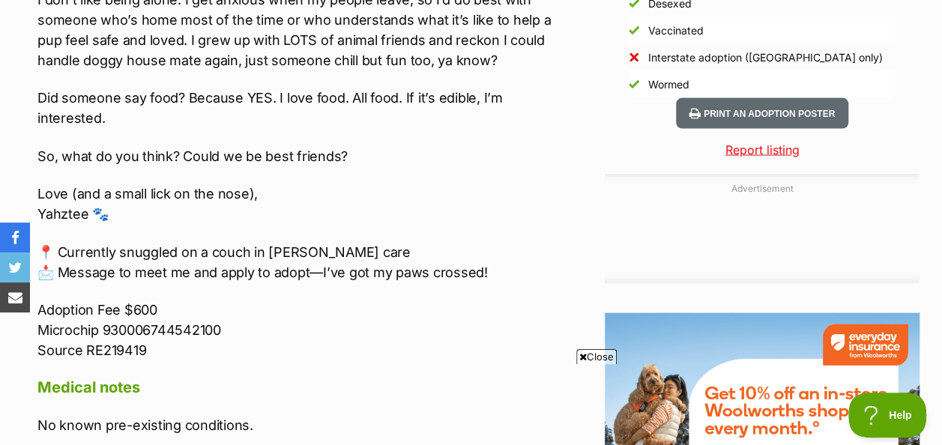
scroll to position [0, 0]
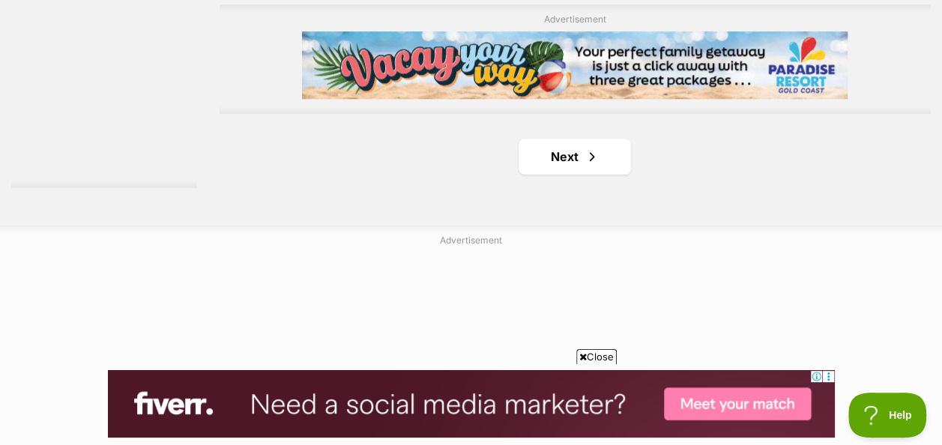
scroll to position [3672, 0]
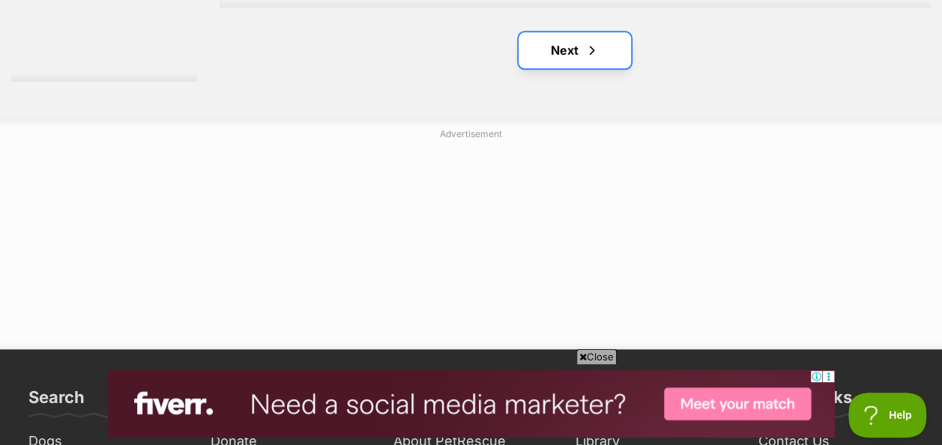
click at [589, 54] on span "Next page" at bounding box center [592, 50] width 15 height 18
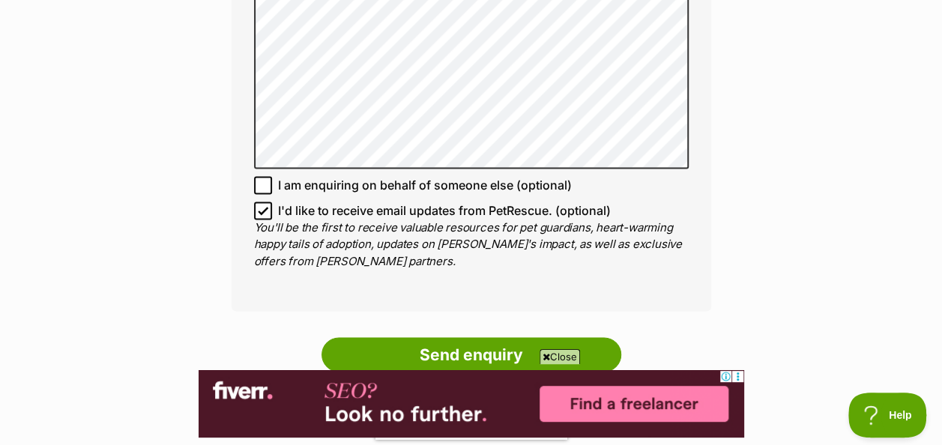
scroll to position [1098, 0]
click at [267, 206] on icon at bounding box center [263, 211] width 10 height 10
click at [267, 202] on input "I'd like to receive email updates from PetRescue. (optional)" at bounding box center [263, 211] width 18 height 18
checkbox input "false"
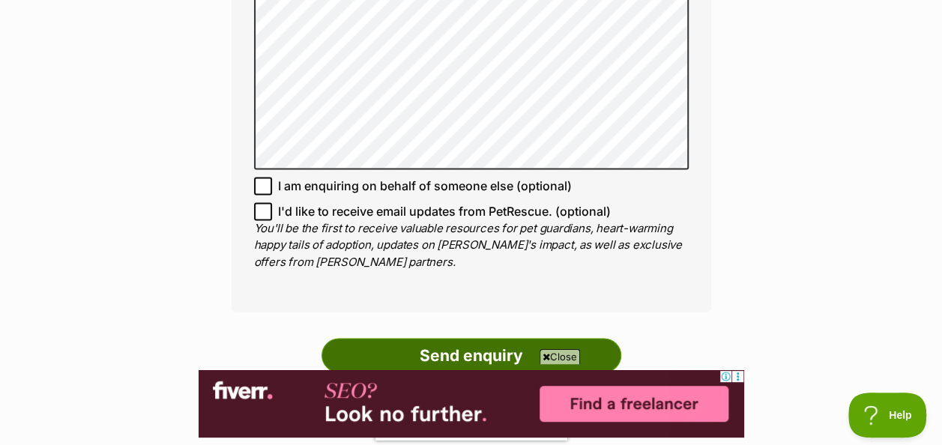
click at [437, 339] on input "Send enquiry" at bounding box center [472, 355] width 300 height 34
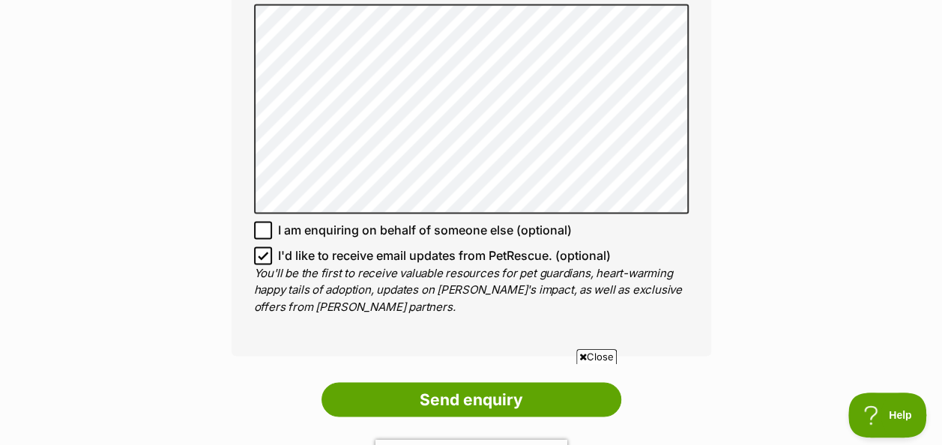
scroll to position [1234, 0]
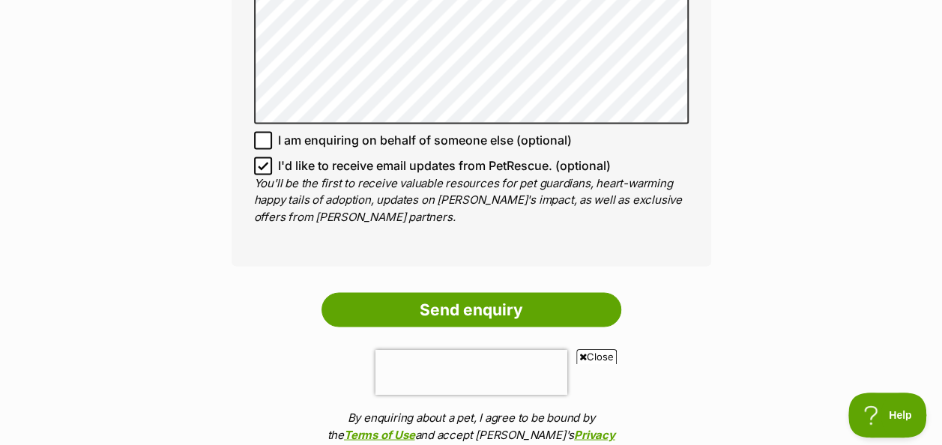
click at [262, 160] on icon at bounding box center [263, 165] width 10 height 10
click at [262, 157] on input "I'd like to receive email updates from PetRescue. (optional)" at bounding box center [263, 166] width 18 height 18
checkbox input "false"
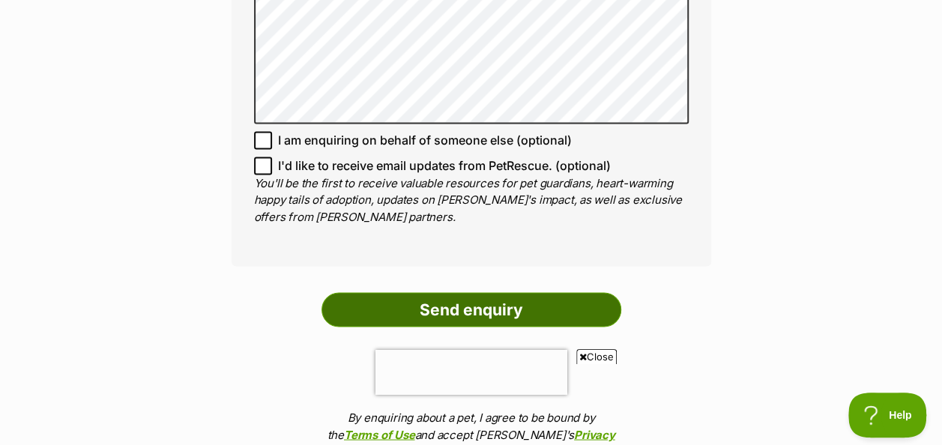
click at [416, 301] on input "Send enquiry" at bounding box center [472, 309] width 300 height 34
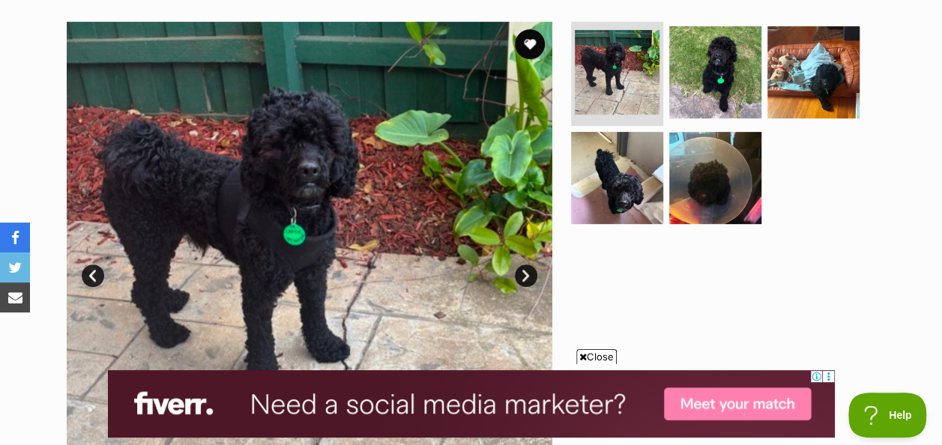
click at [513, 277] on img at bounding box center [310, 265] width 486 height 486
click at [524, 271] on link "Next" at bounding box center [526, 276] width 22 height 22
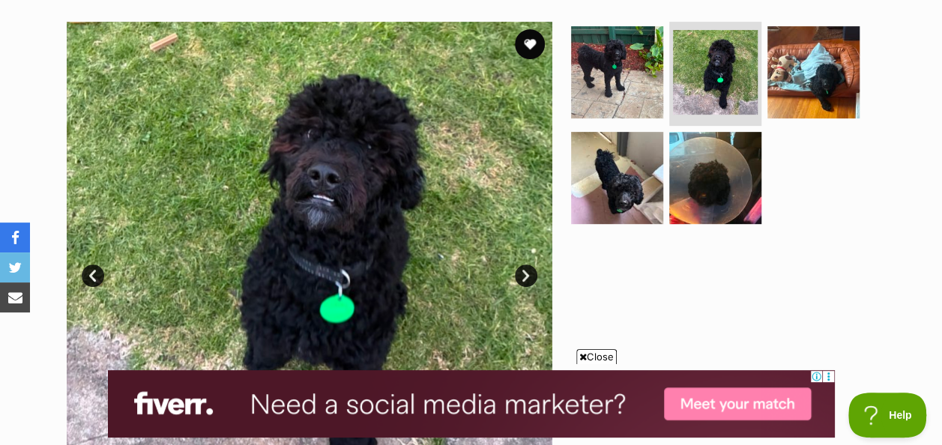
click at [525, 272] on link "Next" at bounding box center [526, 276] width 22 height 22
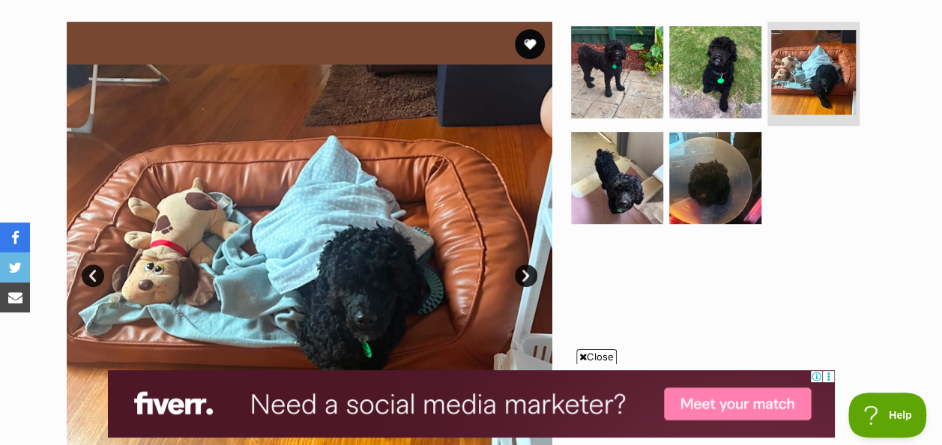
click at [525, 272] on link "Next" at bounding box center [526, 276] width 22 height 22
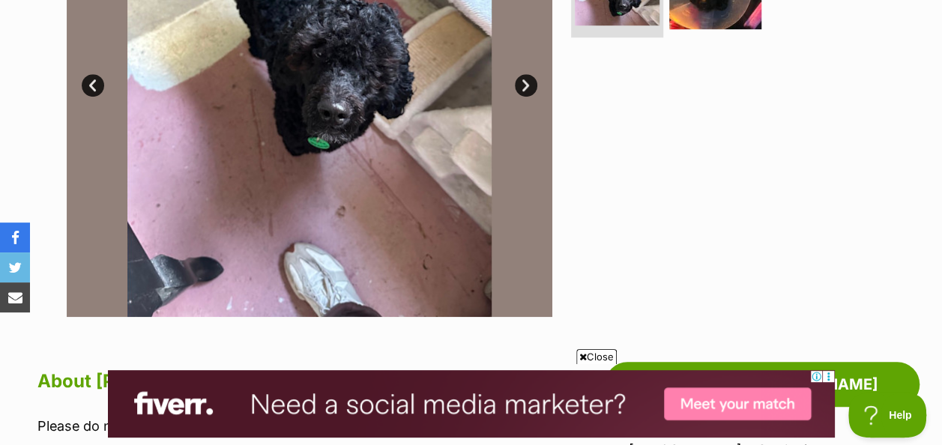
scroll to position [480, 0]
click at [522, 91] on link "Next" at bounding box center [526, 86] width 22 height 22
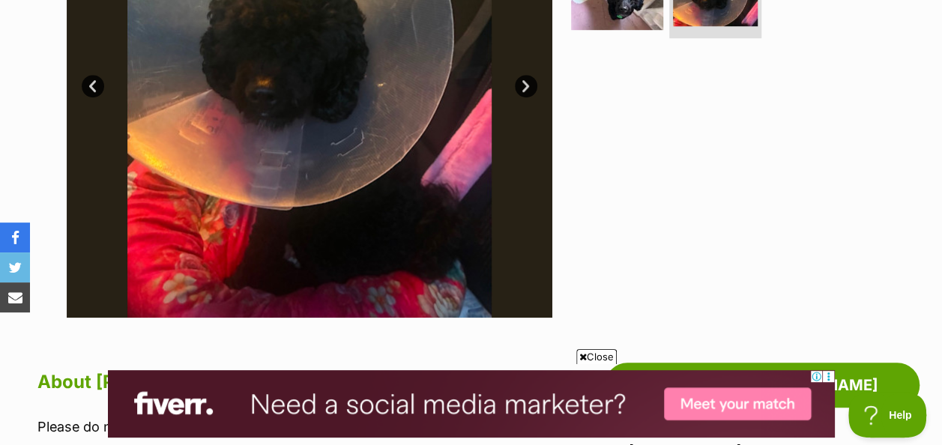
click at [522, 91] on link "Next" at bounding box center [526, 86] width 22 height 22
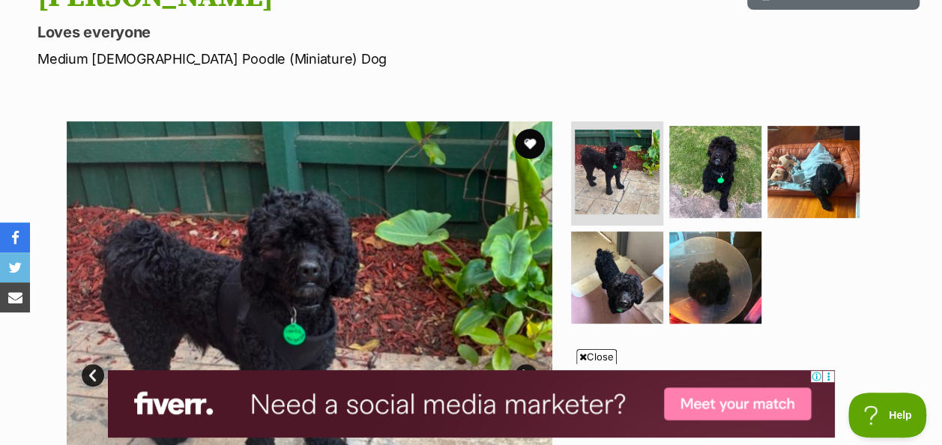
scroll to position [190, 0]
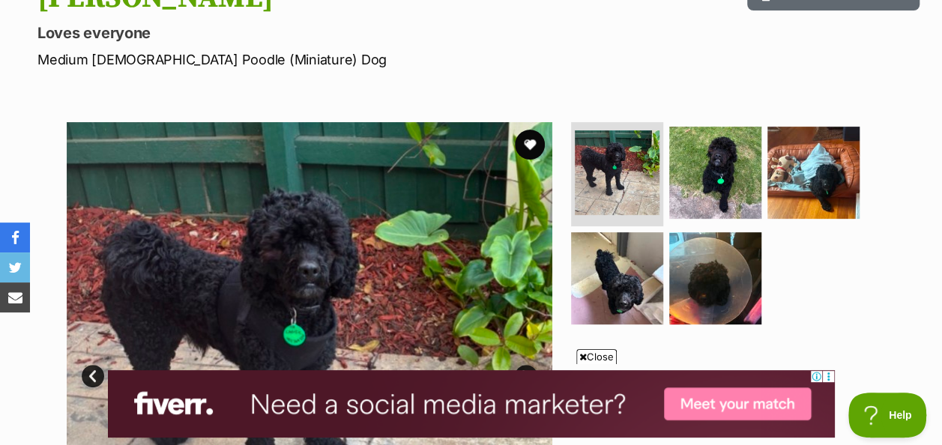
click at [602, 357] on span "Close" at bounding box center [596, 356] width 40 height 15
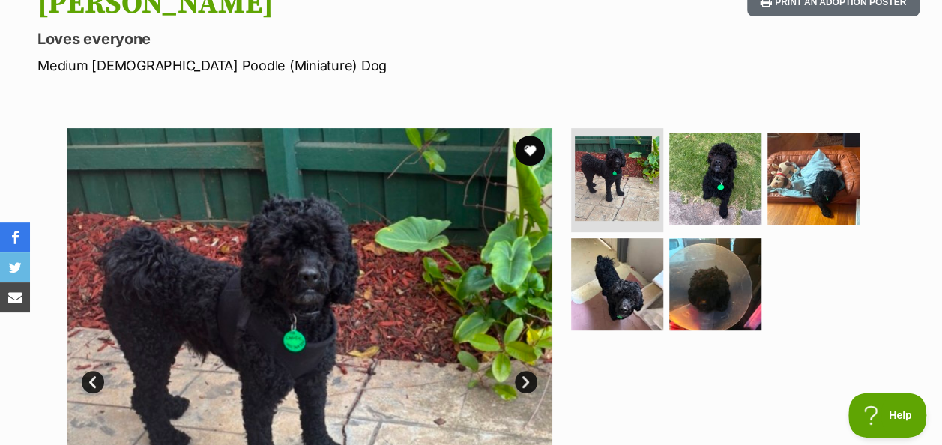
scroll to position [251, 0]
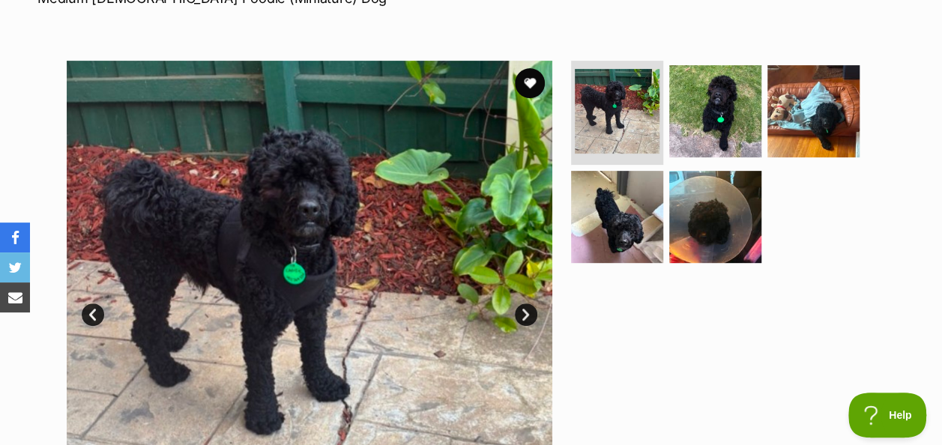
click at [528, 316] on link "Next" at bounding box center [526, 315] width 22 height 22
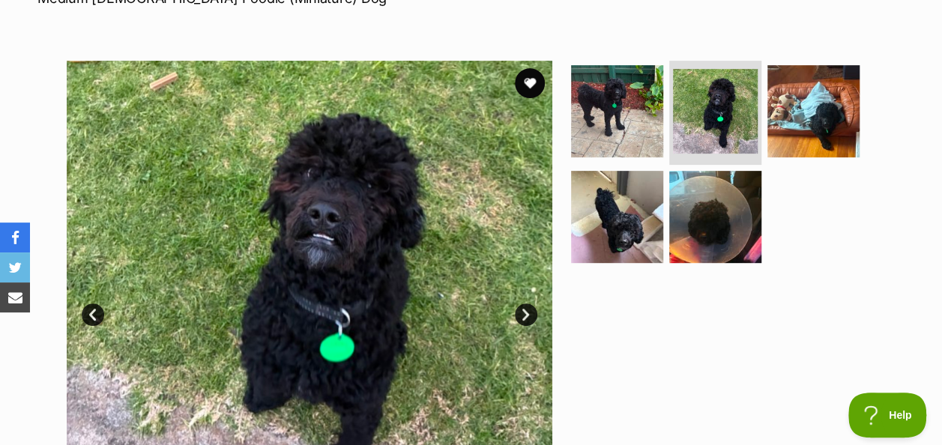
drag, startPoint x: 528, startPoint y: 316, endPoint x: 472, endPoint y: 337, distance: 59.6
click at [472, 337] on img at bounding box center [310, 304] width 486 height 486
click at [519, 312] on link "Next" at bounding box center [526, 315] width 22 height 22
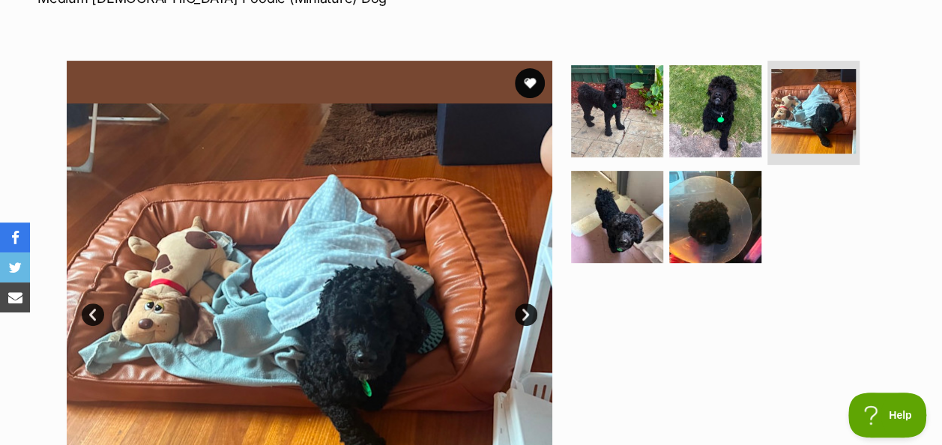
click at [532, 312] on link "Next" at bounding box center [526, 315] width 22 height 22
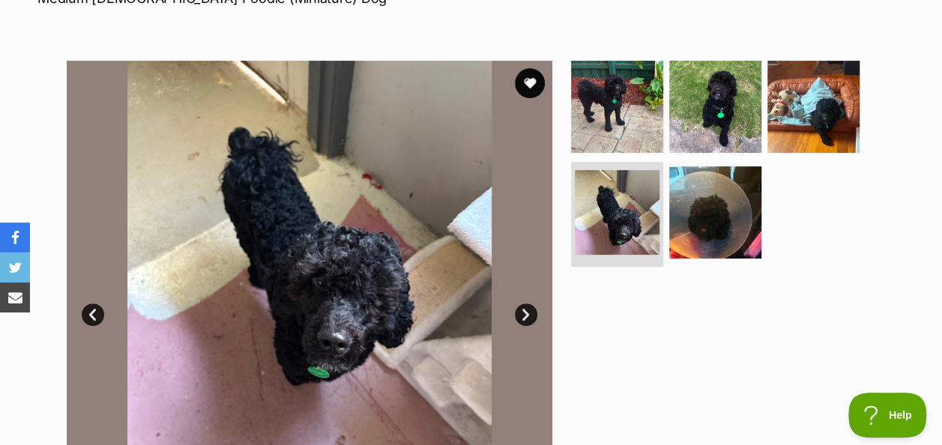
click at [532, 312] on link "Next" at bounding box center [526, 315] width 22 height 22
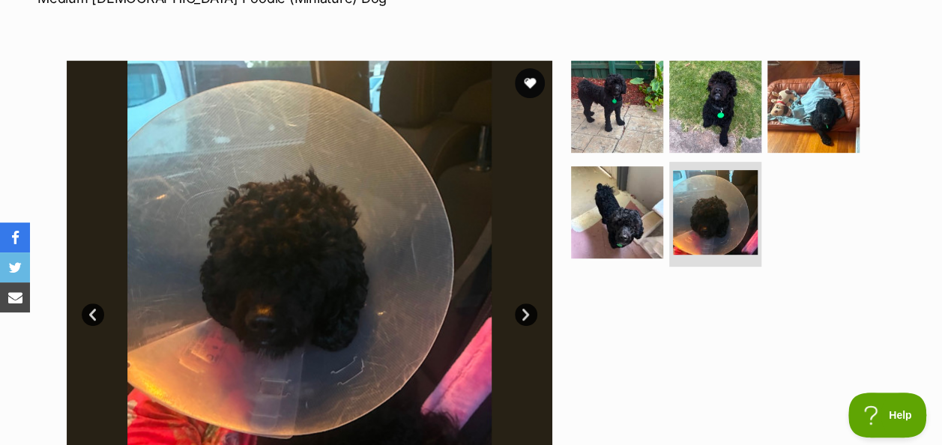
click at [532, 312] on link "Next" at bounding box center [526, 315] width 22 height 22
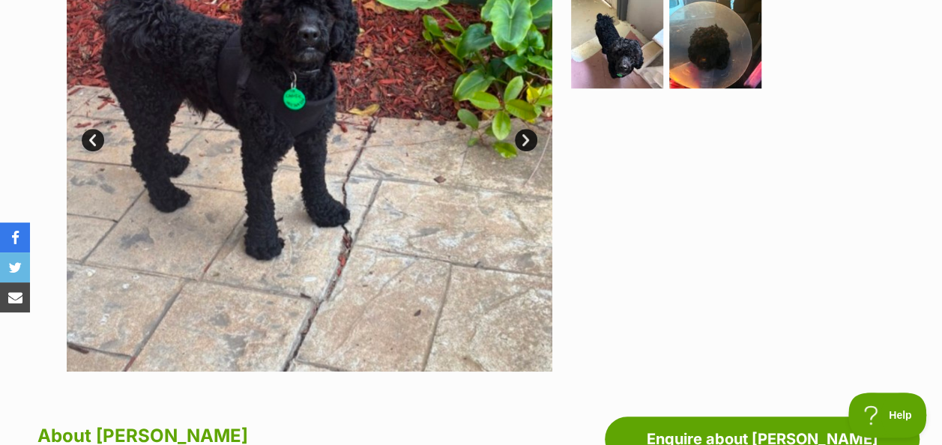
scroll to position [183, 0]
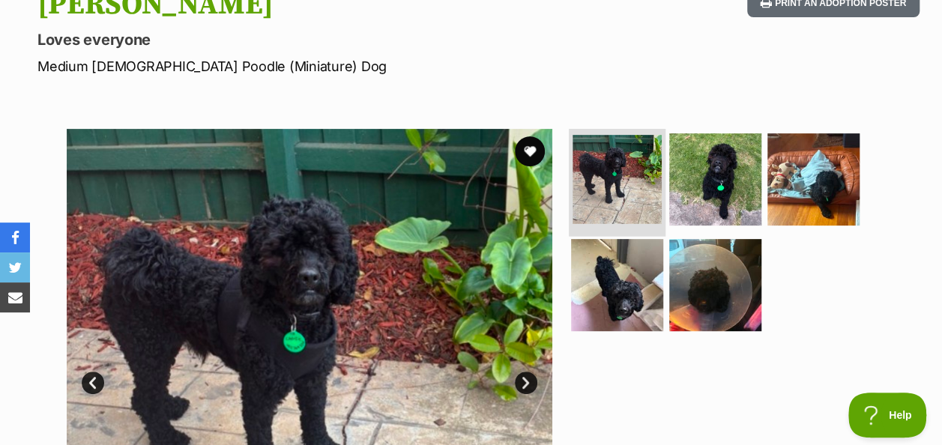
click at [639, 162] on img at bounding box center [617, 179] width 89 height 89
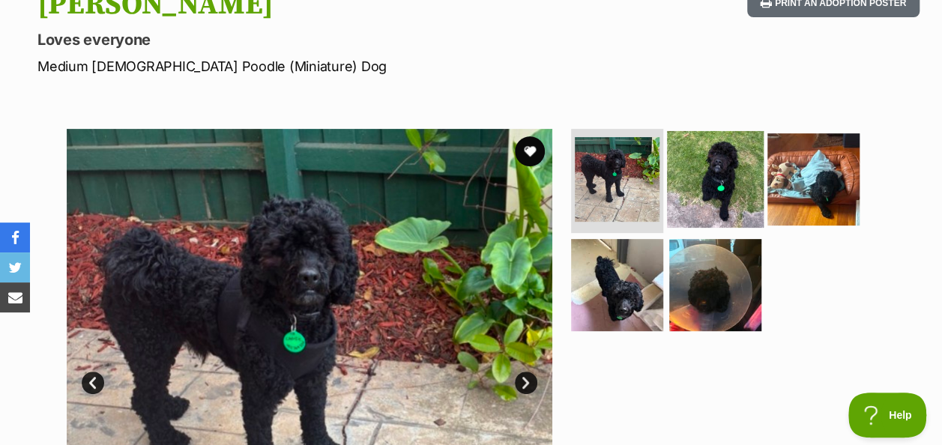
click at [726, 186] on img at bounding box center [715, 178] width 97 height 97
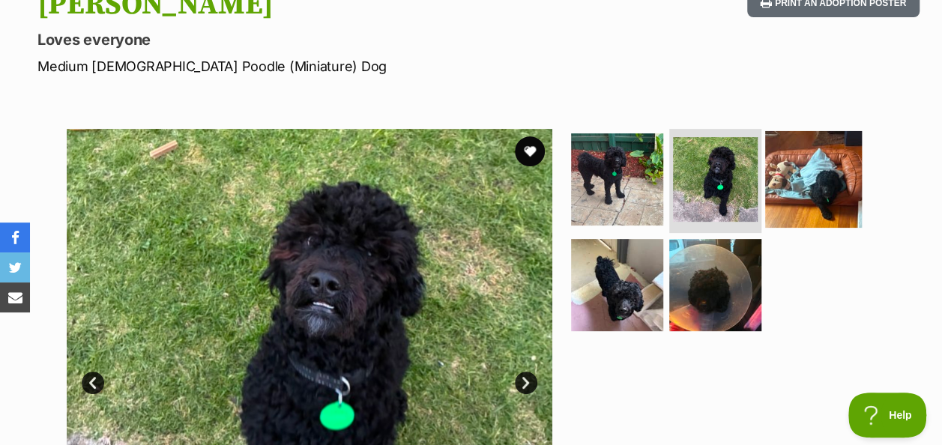
click at [766, 190] on img at bounding box center [813, 178] width 97 height 97
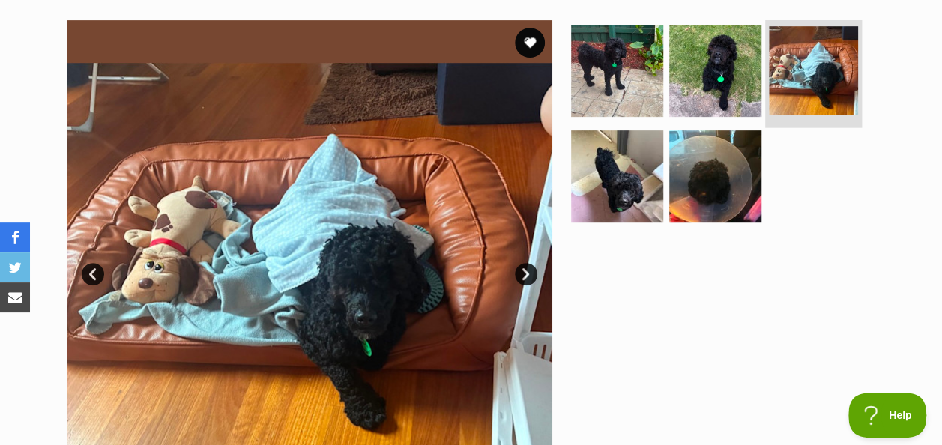
scroll to position [291, 0]
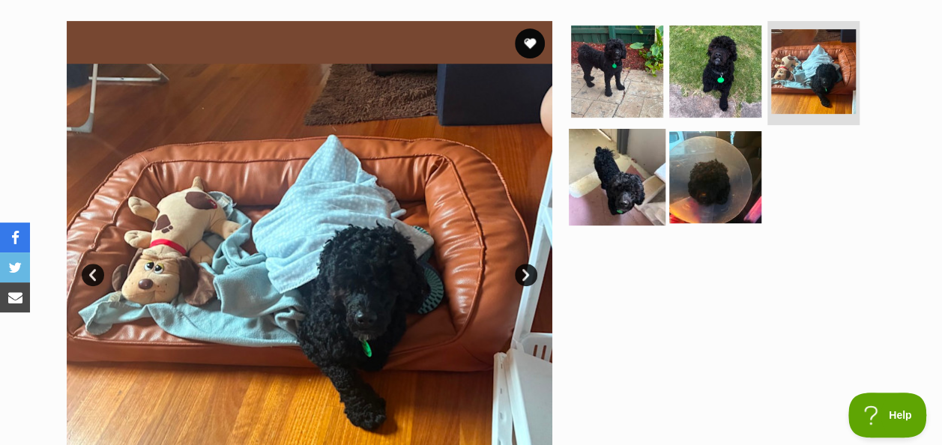
click at [638, 178] on img at bounding box center [617, 177] width 97 height 97
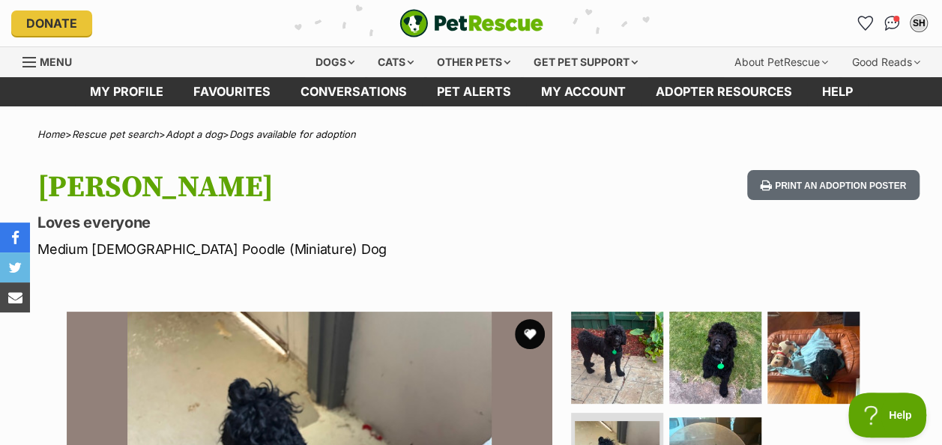
scroll to position [0, 0]
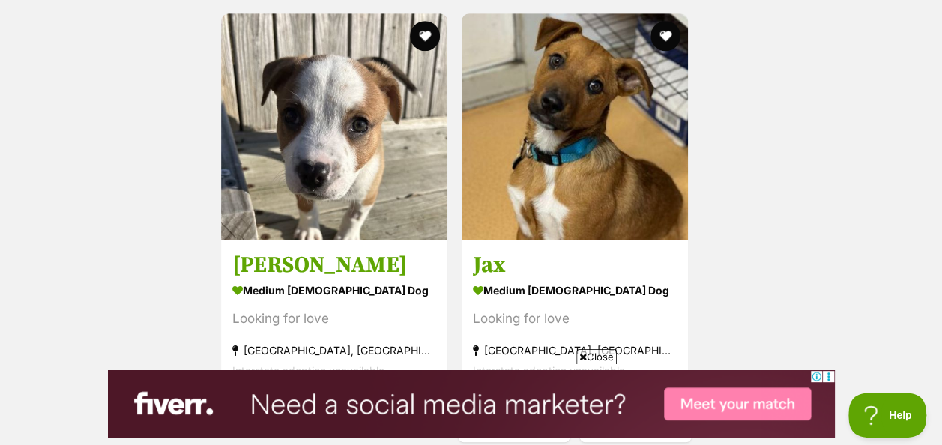
scroll to position [3547, 0]
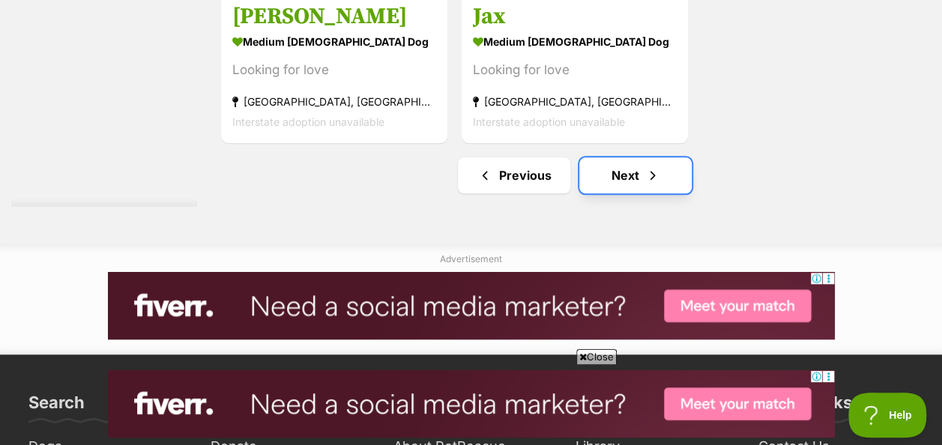
click at [629, 187] on link "Next" at bounding box center [635, 175] width 112 height 36
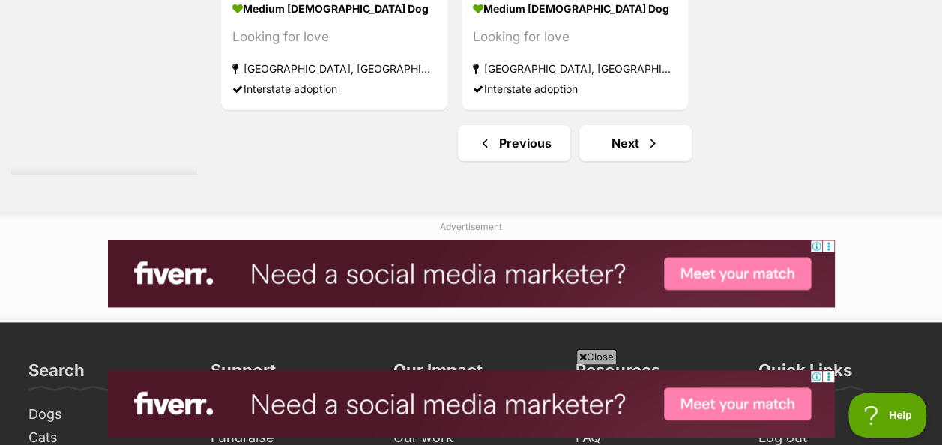
scroll to position [3719, 0]
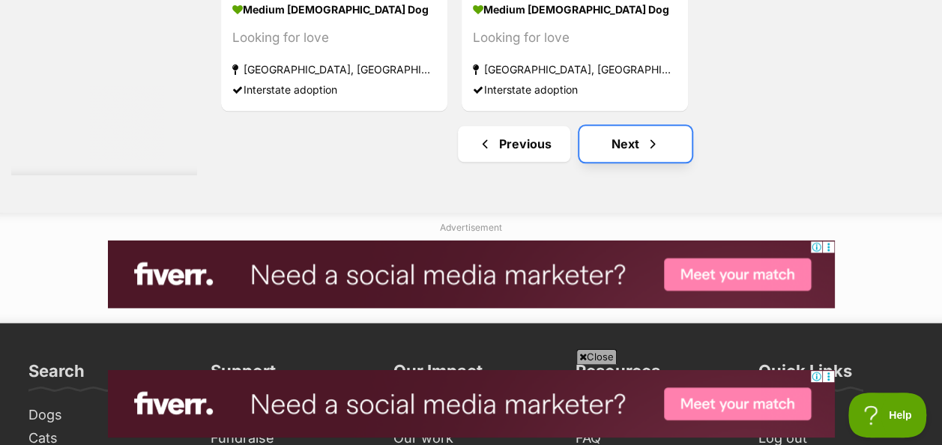
click at [591, 150] on link "Next" at bounding box center [635, 144] width 112 height 36
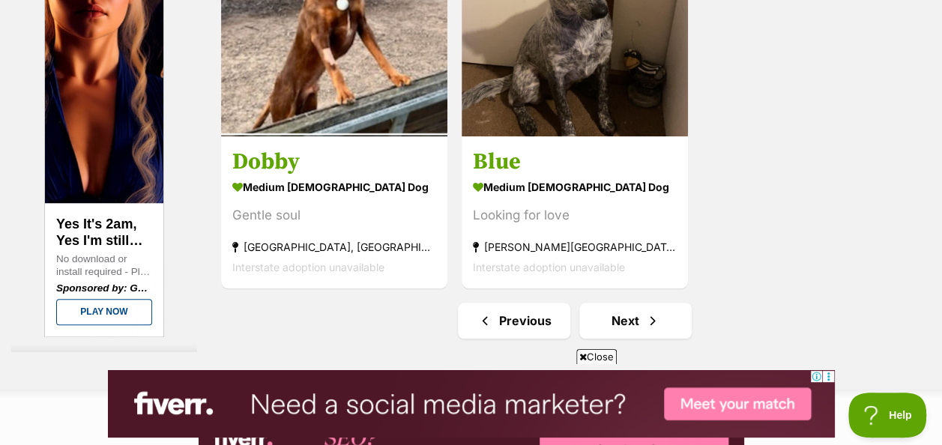
scroll to position [3633, 0]
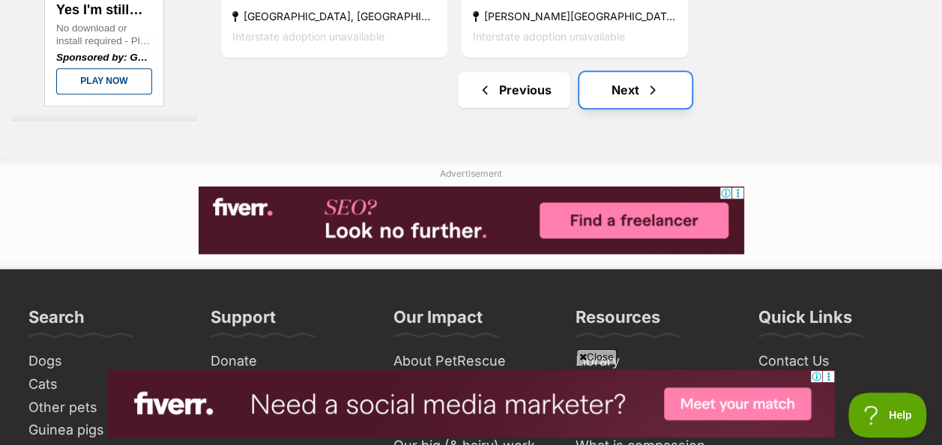
click at [633, 97] on link "Next" at bounding box center [635, 90] width 112 height 36
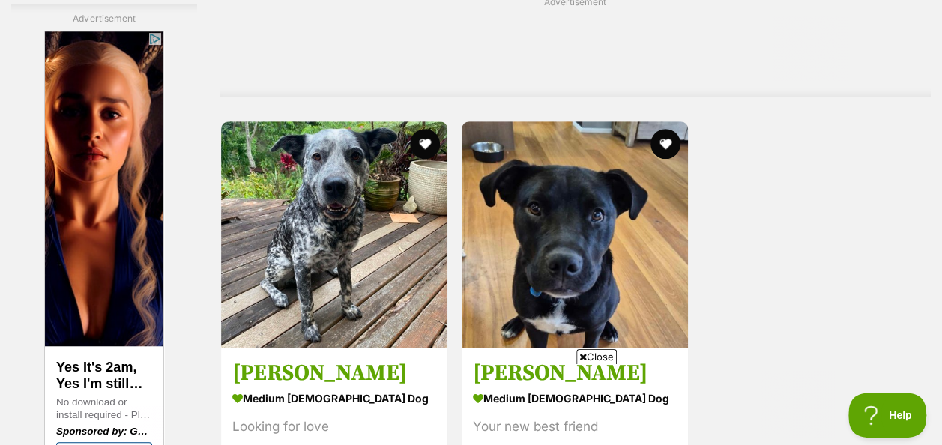
scroll to position [3487, 0]
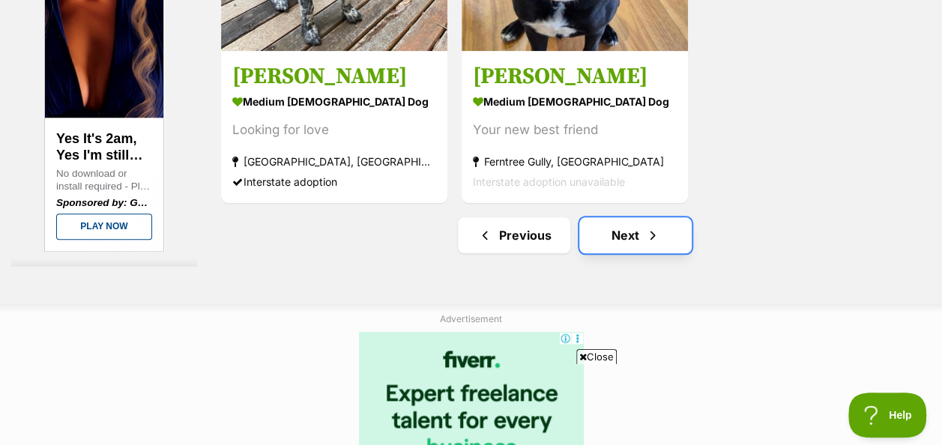
click at [627, 247] on link "Next" at bounding box center [635, 235] width 112 height 36
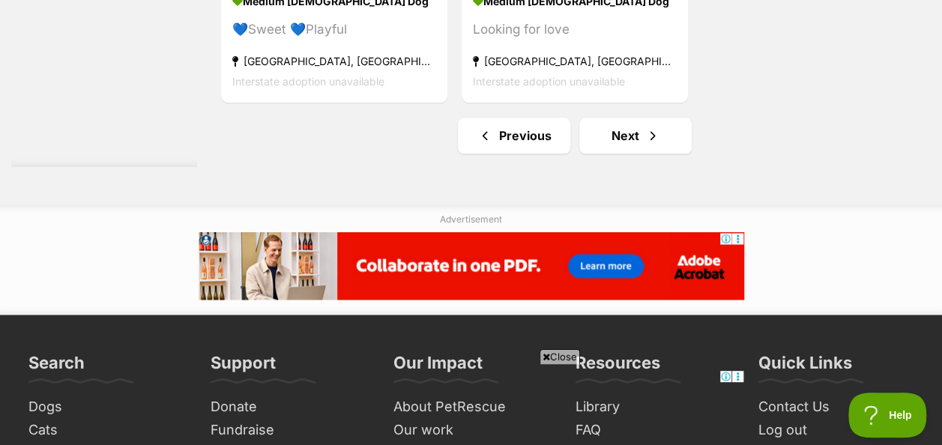
scroll to position [3734, 0]
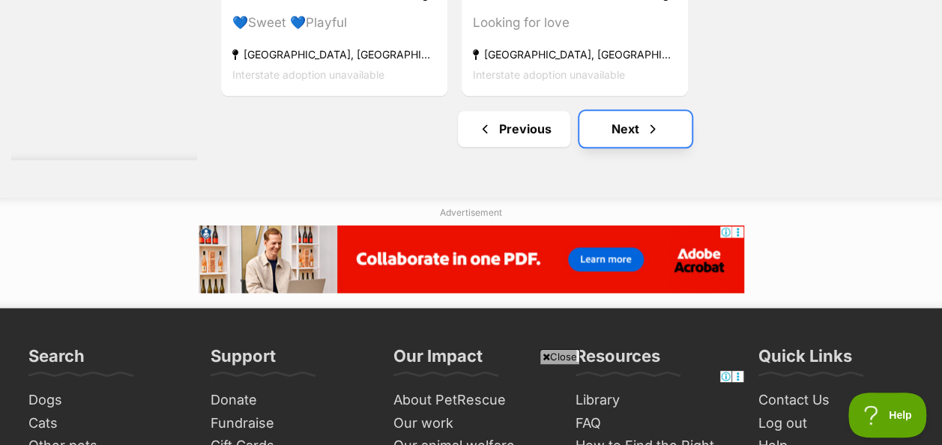
click at [638, 132] on link "Next" at bounding box center [635, 129] width 112 height 36
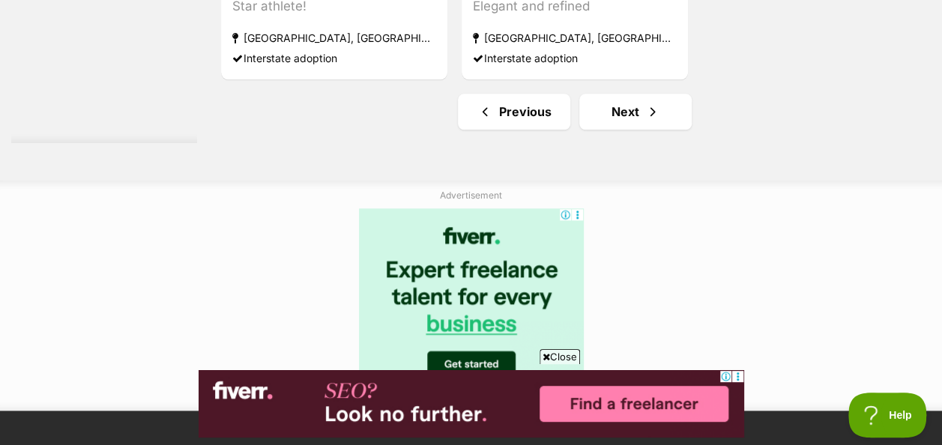
scroll to position [3610, 0]
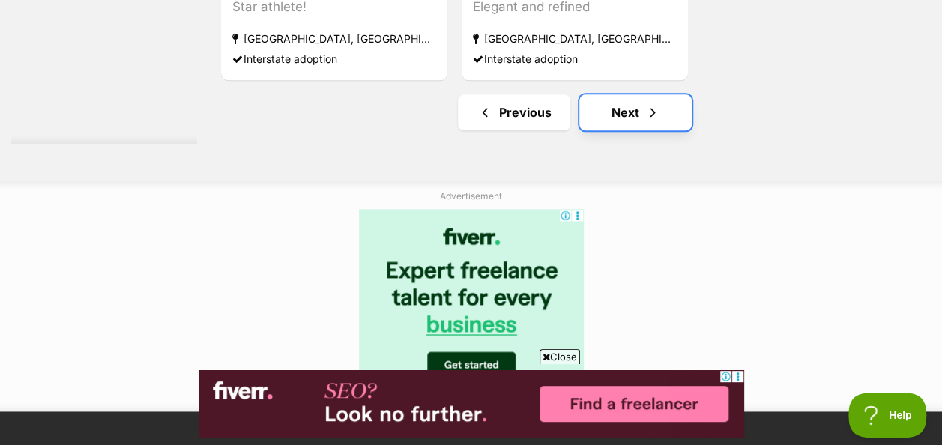
click at [645, 121] on span "Next page" at bounding box center [652, 112] width 15 height 18
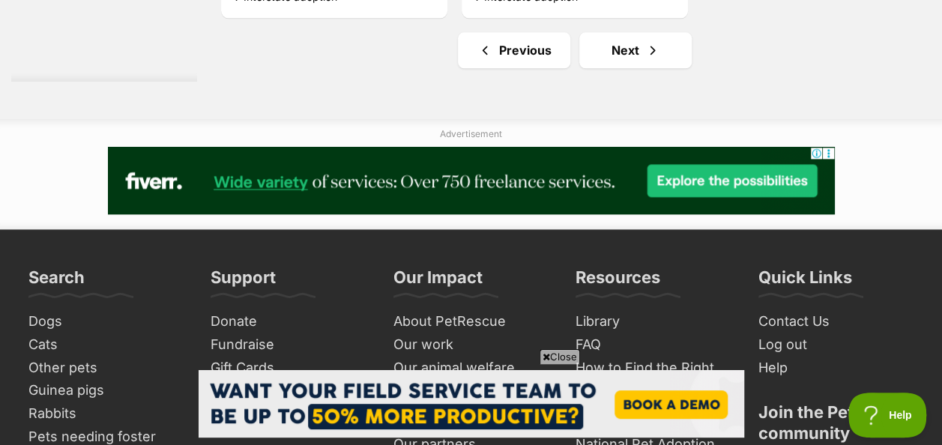
scroll to position [3672, 0]
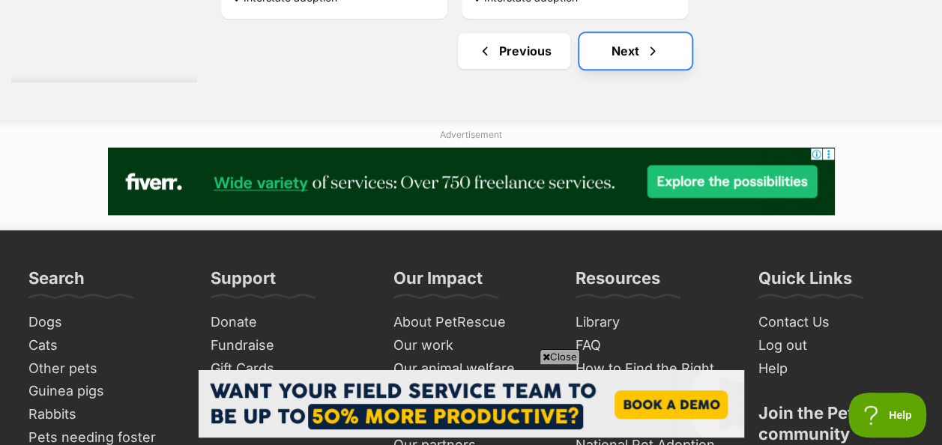
drag, startPoint x: 534, startPoint y: 115, endPoint x: 620, endPoint y: 70, distance: 97.6
click at [620, 69] on link "Next" at bounding box center [635, 51] width 112 height 36
